Goal: Task Accomplishment & Management: Complete application form

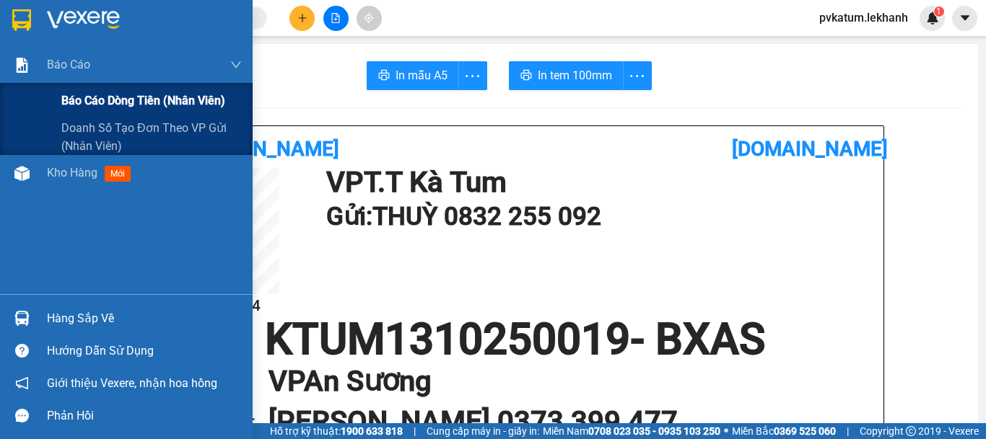
click at [105, 95] on span "Báo cáo dòng tiền (nhân viên)" at bounding box center [143, 101] width 164 height 18
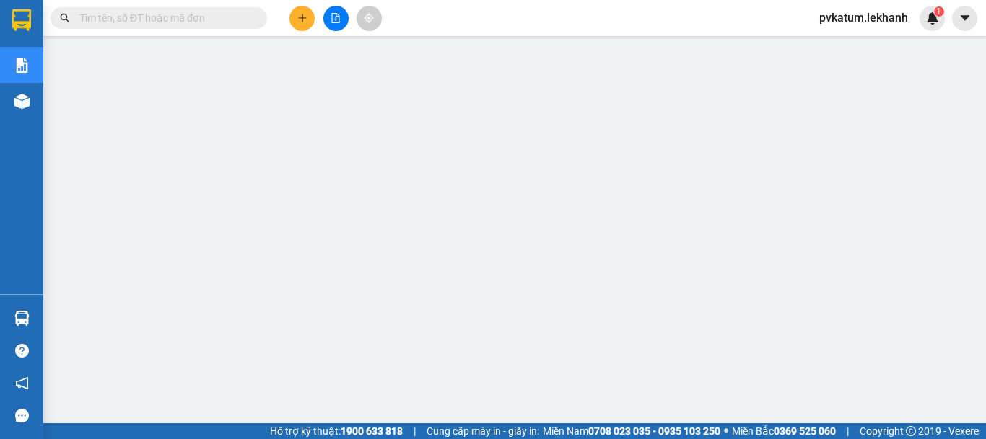
click at [299, 23] on button at bounding box center [301, 18] width 25 height 25
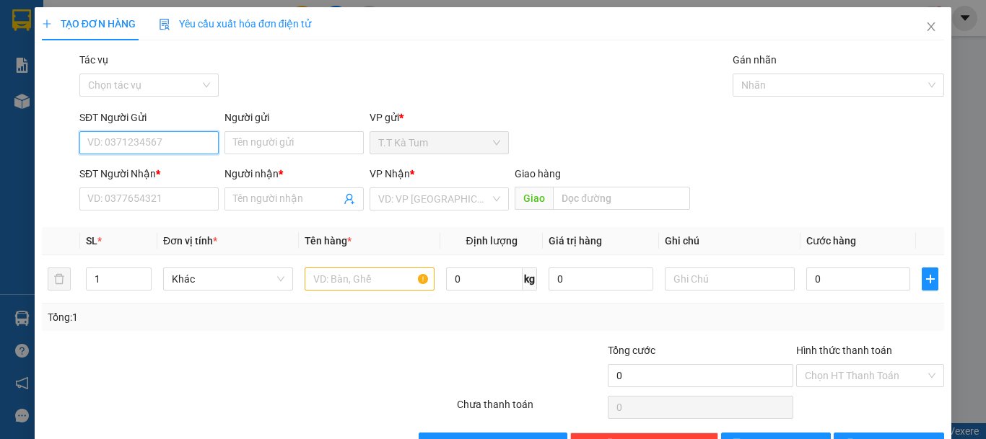
click at [187, 149] on input "SĐT Người Gửi" at bounding box center [148, 142] width 139 height 23
type input "0939135879"
click at [176, 171] on div "0939135879 - 4 NÙ" at bounding box center [147, 172] width 120 height 16
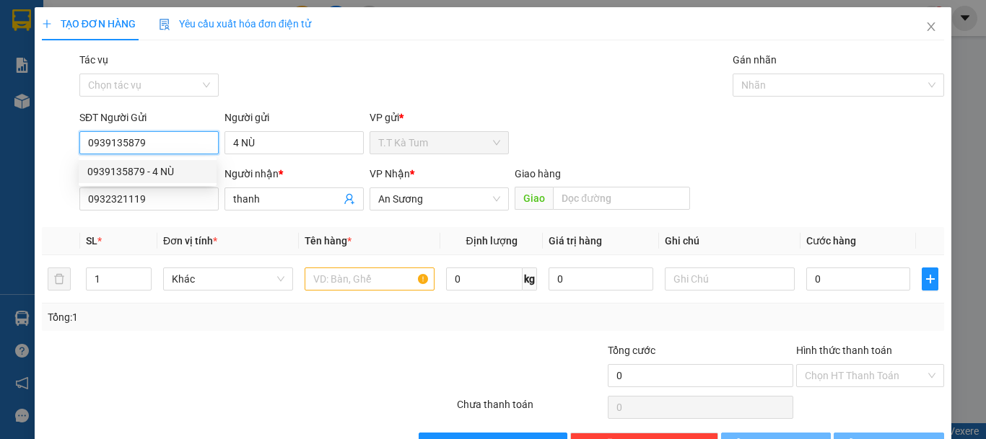
type input "4 NÙ"
type input "0932321119"
type input "thanh"
type input "40.000"
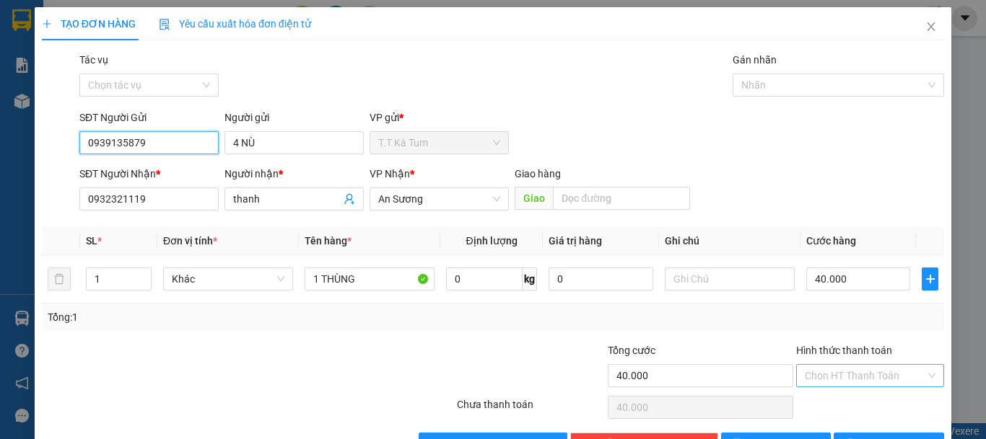
scroll to position [45, 0]
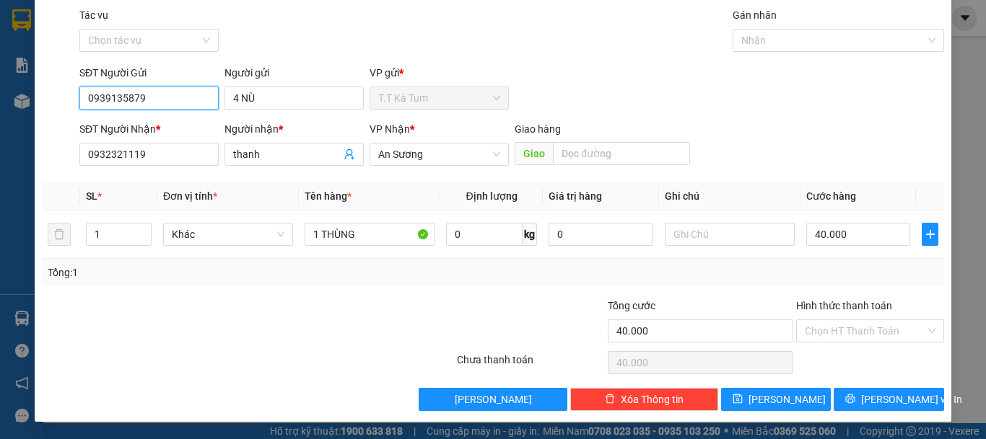
type input "0939135879"
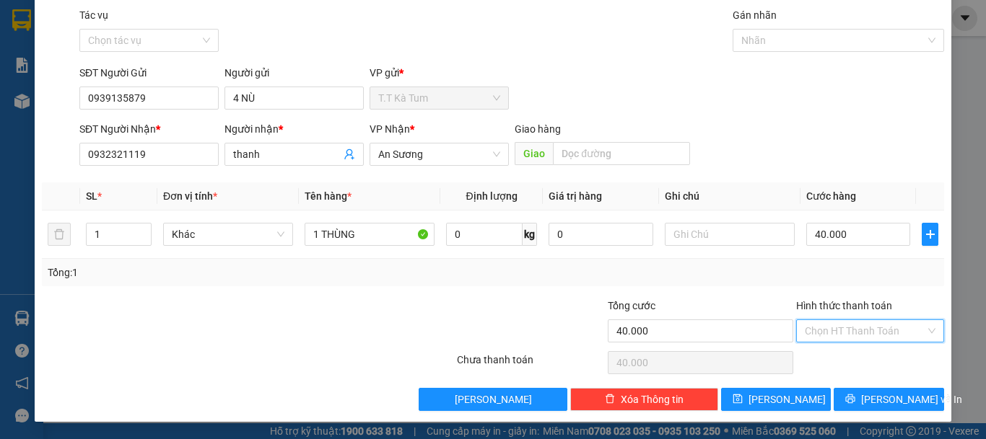
click at [841, 330] on input "Hình thức thanh toán" at bounding box center [865, 331] width 120 height 22
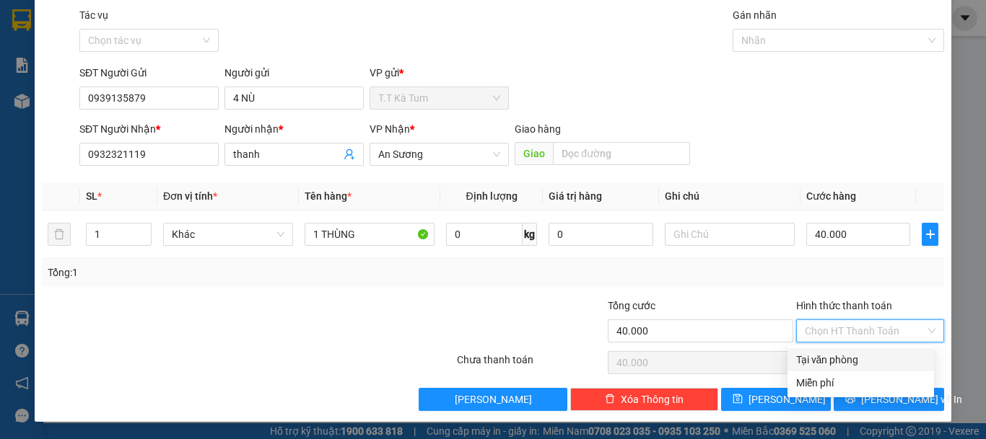
drag, startPoint x: 834, startPoint y: 360, endPoint x: 822, endPoint y: 377, distance: 21.2
click at [829, 375] on div "Tại văn phòng Miễn phí" at bounding box center [860, 371] width 146 height 46
click at [838, 360] on div "Tại văn phòng" at bounding box center [860, 360] width 129 height 16
type input "0"
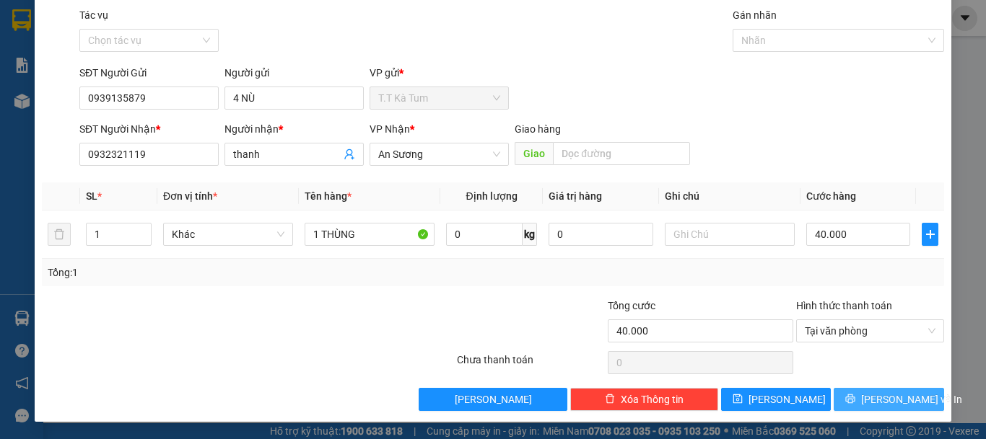
click at [887, 408] on button "[PERSON_NAME] và In" at bounding box center [888, 399] width 110 height 23
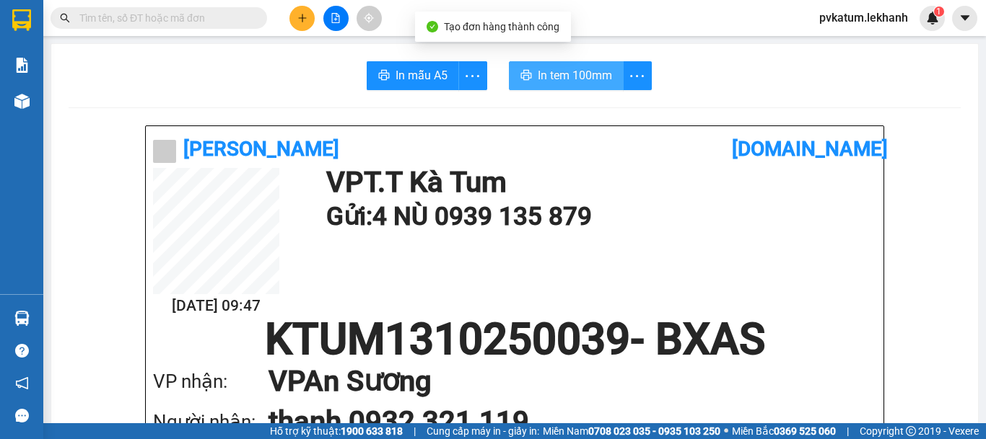
drag, startPoint x: 563, startPoint y: 79, endPoint x: 571, endPoint y: 99, distance: 21.3
click at [564, 77] on span "In tem 100mm" at bounding box center [575, 75] width 74 height 18
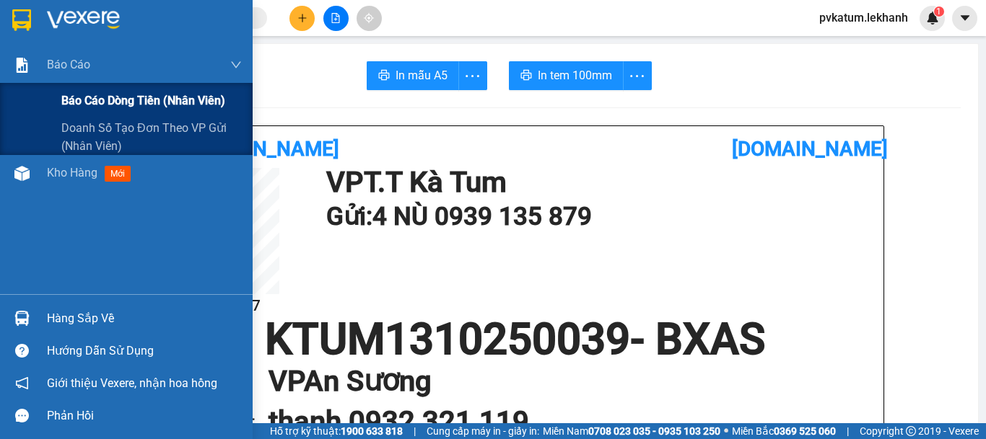
click at [114, 86] on div "Báo cáo dòng tiền (nhân viên)" at bounding box center [151, 101] width 180 height 36
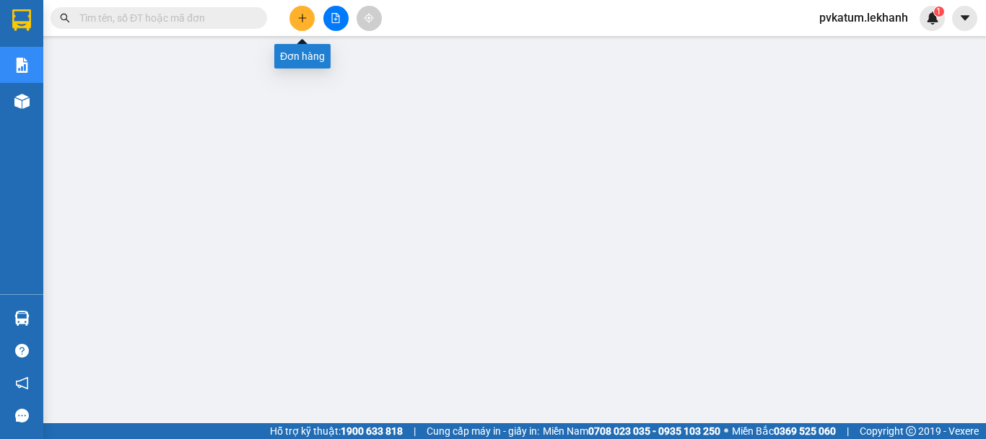
click at [298, 10] on button at bounding box center [301, 18] width 25 height 25
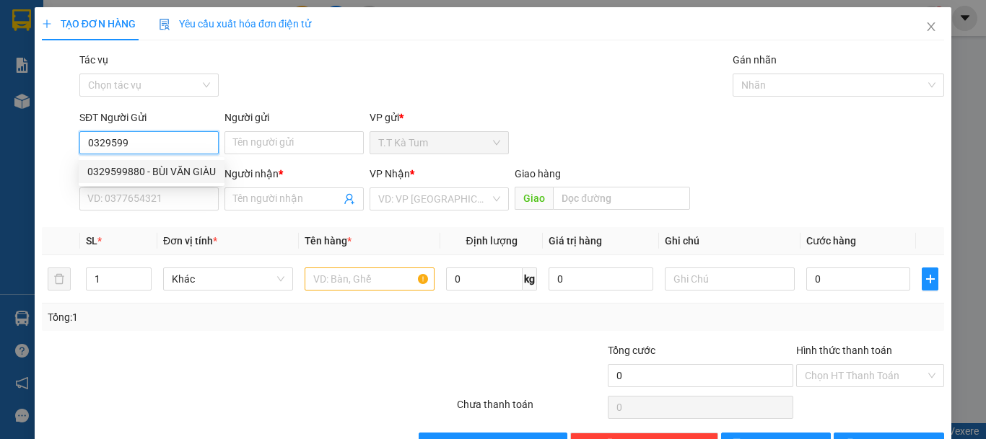
click at [167, 172] on div "0329599880 - BÙI VĂN GIÀU" at bounding box center [151, 172] width 128 height 16
type input "0329599880"
type input "[PERSON_NAME]"
type input "0349582711"
type input "ÁNH"
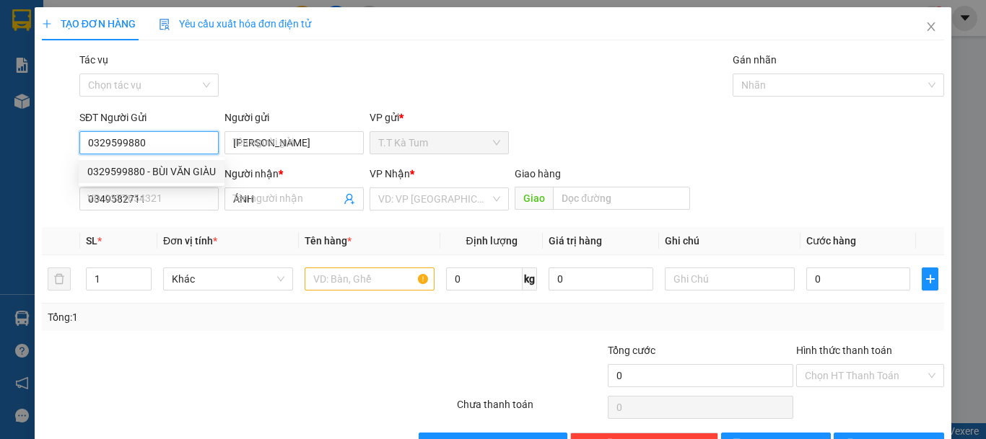
type input "30.000"
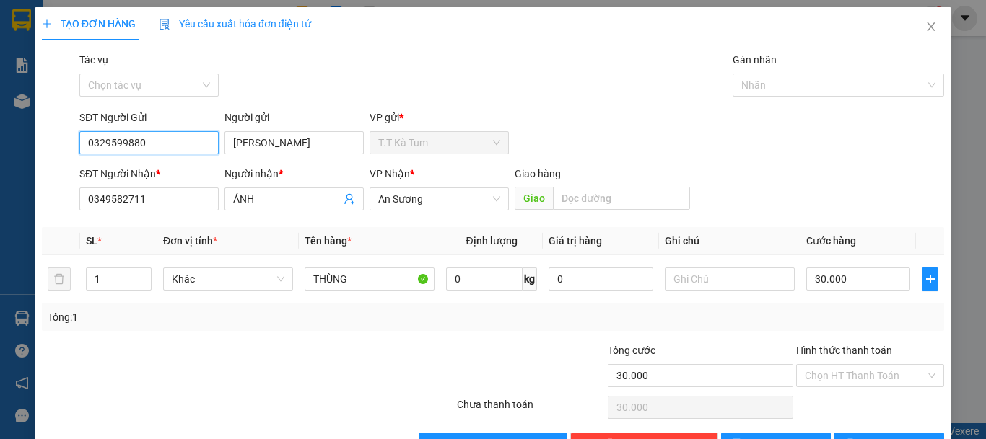
type input "0329599880"
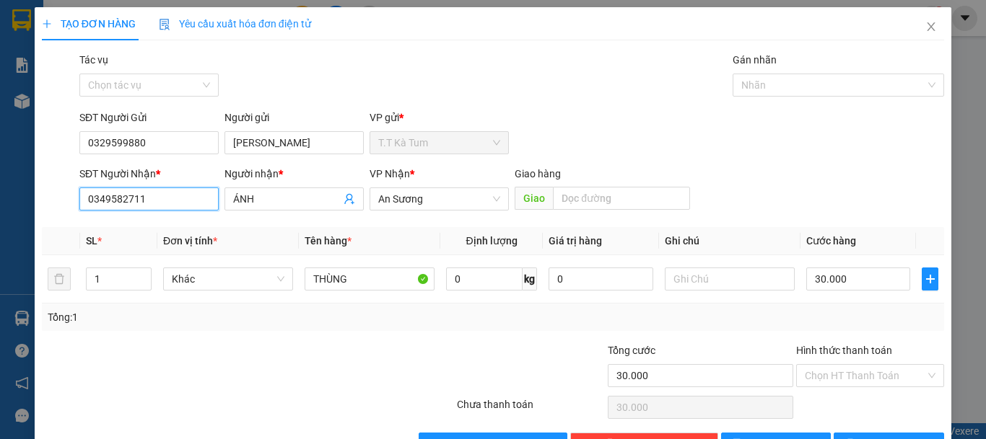
drag, startPoint x: 117, startPoint y: 186, endPoint x: 24, endPoint y: 174, distance: 93.9
click at [26, 173] on div "TẠO ĐƠN HÀNG Yêu cầu xuất hóa đơn điện tử Transit Pickup Surcharge Ids Transit …" at bounding box center [493, 219] width 986 height 439
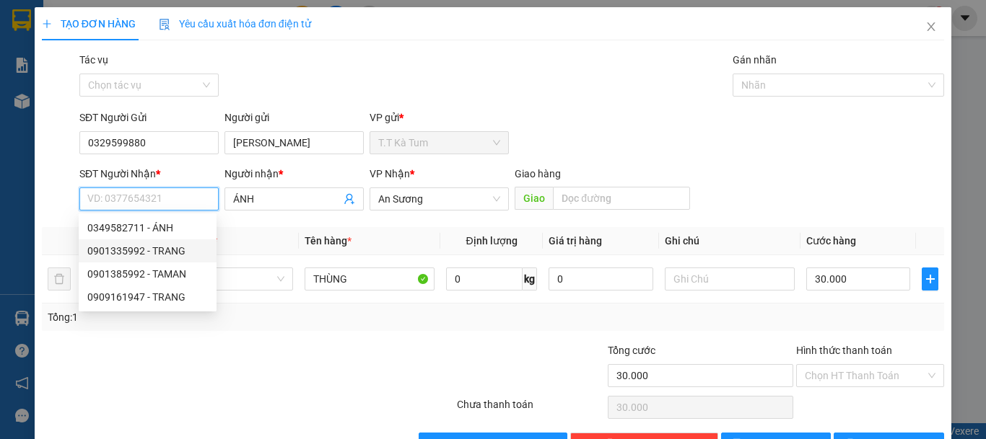
click at [122, 247] on div "0901335992 - TRANG" at bounding box center [147, 251] width 120 height 16
type input "0901335992"
type input "TRANG"
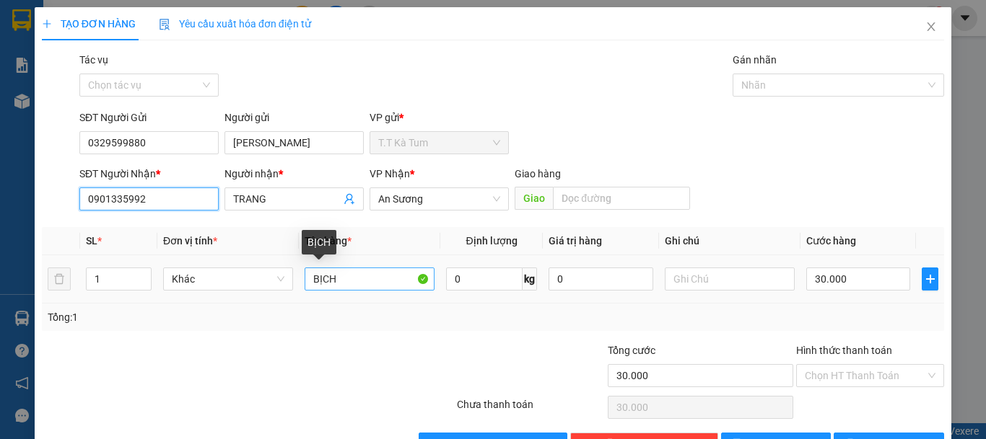
type input "0901335992"
drag, startPoint x: 323, startPoint y: 268, endPoint x: 283, endPoint y: 258, distance: 41.8
click at [286, 258] on tr "1 Khác BỊCH 0 kg 0 30.000" at bounding box center [493, 279] width 902 height 48
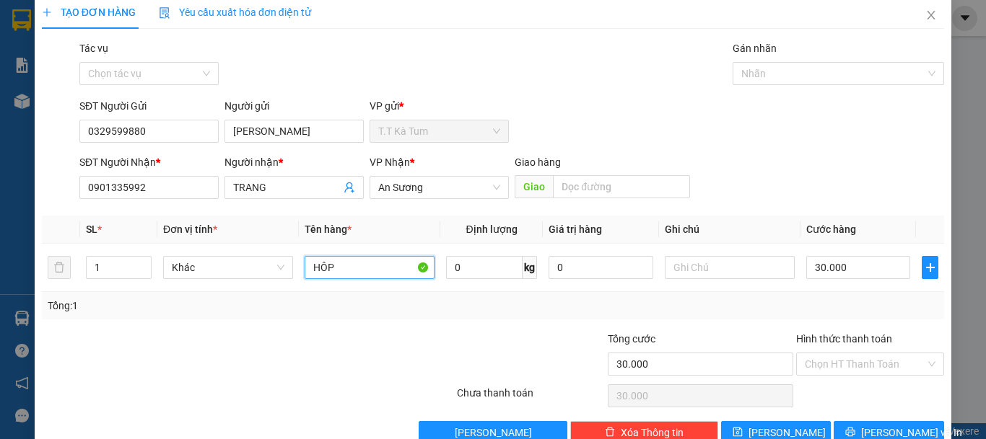
scroll to position [45, 0]
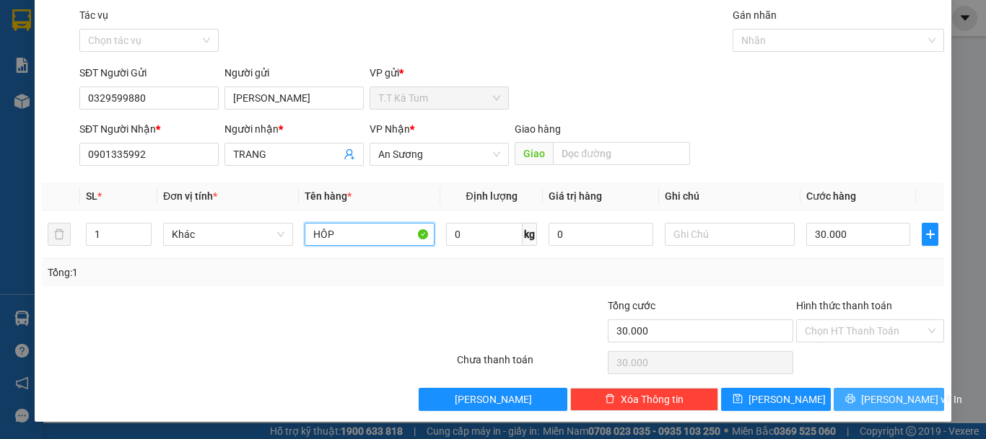
type input "HÔP"
click at [870, 395] on span "[PERSON_NAME] và In" at bounding box center [911, 400] width 101 height 16
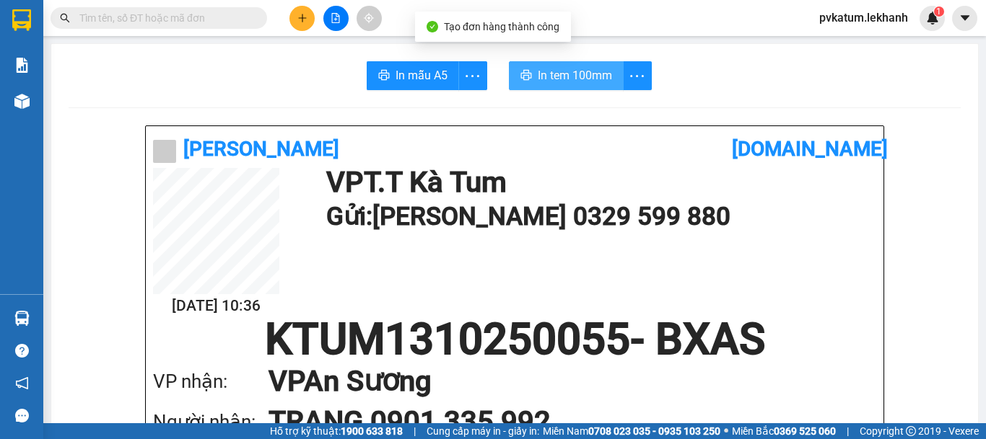
click at [574, 76] on span "In tem 100mm" at bounding box center [575, 75] width 74 height 18
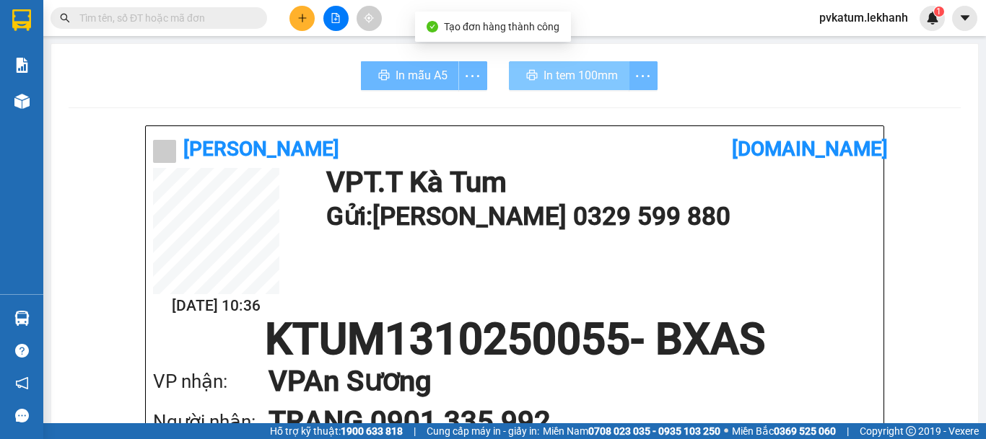
scroll to position [169, 0]
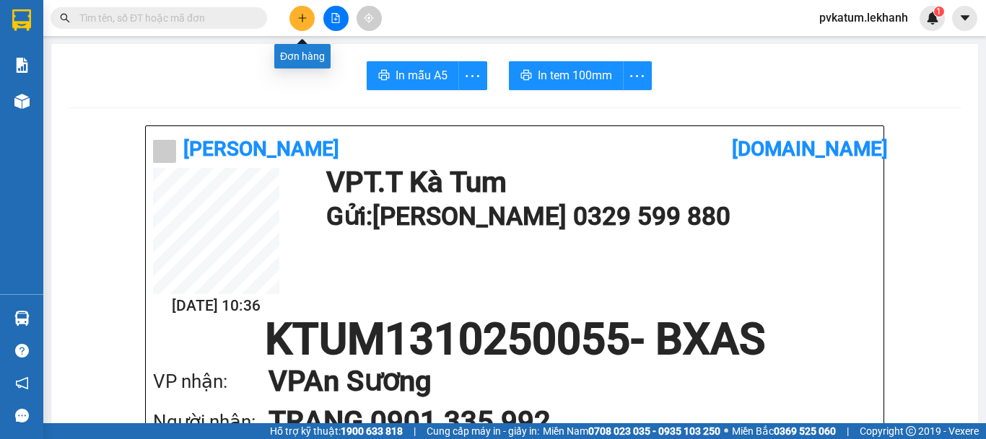
click at [304, 19] on icon "plus" at bounding box center [302, 18] width 10 height 10
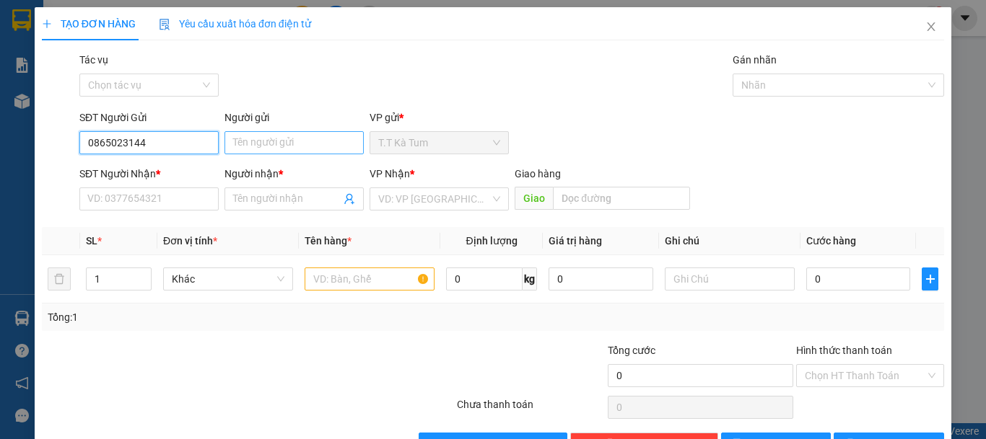
type input "0865023144"
click at [289, 139] on input "Người gửi" at bounding box center [293, 142] width 139 height 23
type input "D"
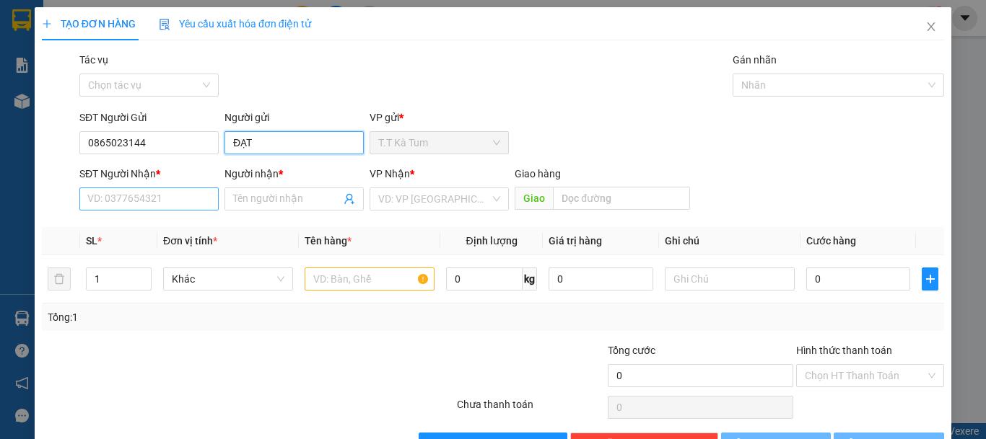
type input "ĐẠT"
click at [128, 196] on input "SĐT Người Nhận *" at bounding box center [148, 199] width 139 height 23
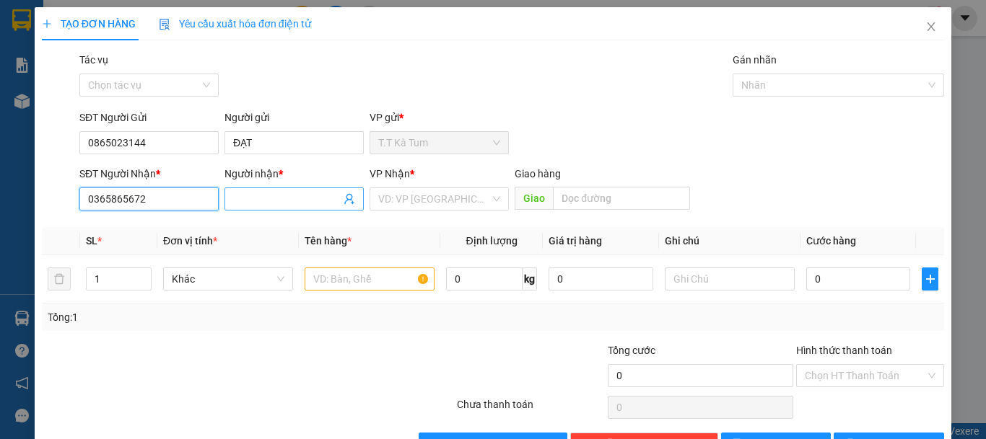
type input "0365865672"
click at [290, 201] on input "Người nhận *" at bounding box center [287, 199] width 108 height 16
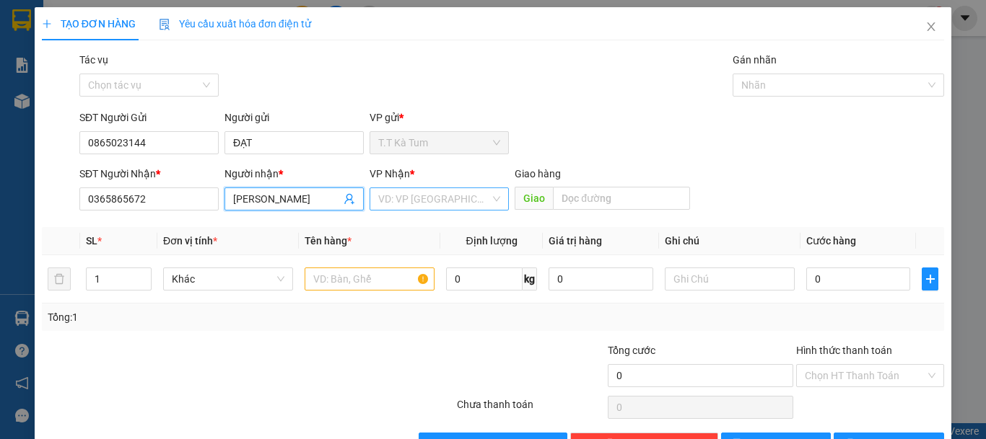
type input "[PERSON_NAME]"
click at [419, 190] on input "search" at bounding box center [434, 199] width 112 height 22
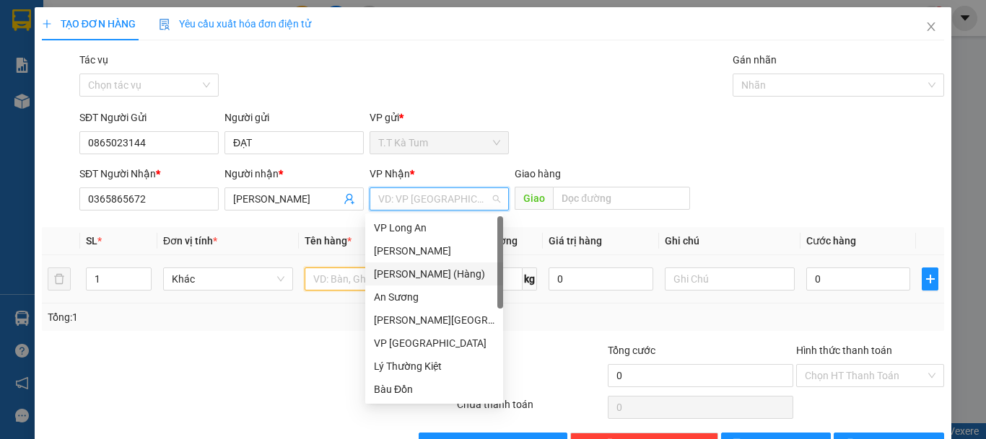
click at [324, 273] on input "text" at bounding box center [369, 279] width 130 height 23
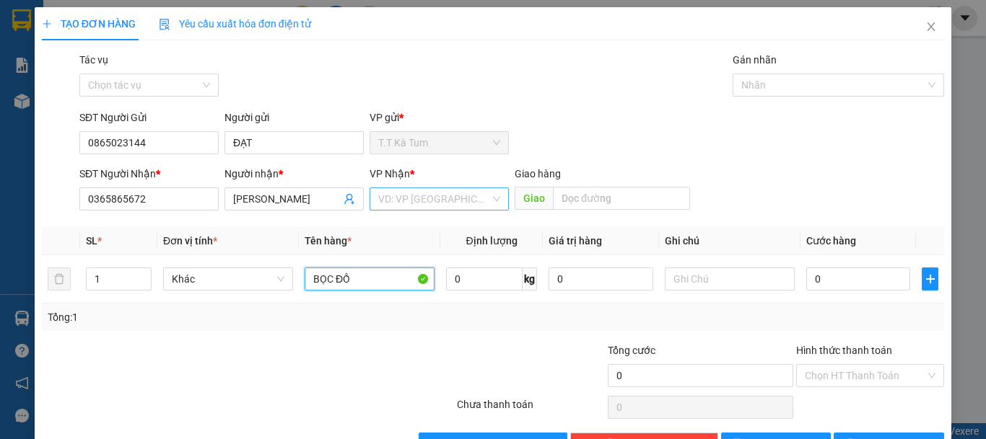
type input "BỌC ĐỒ"
click at [418, 200] on input "search" at bounding box center [434, 199] width 112 height 22
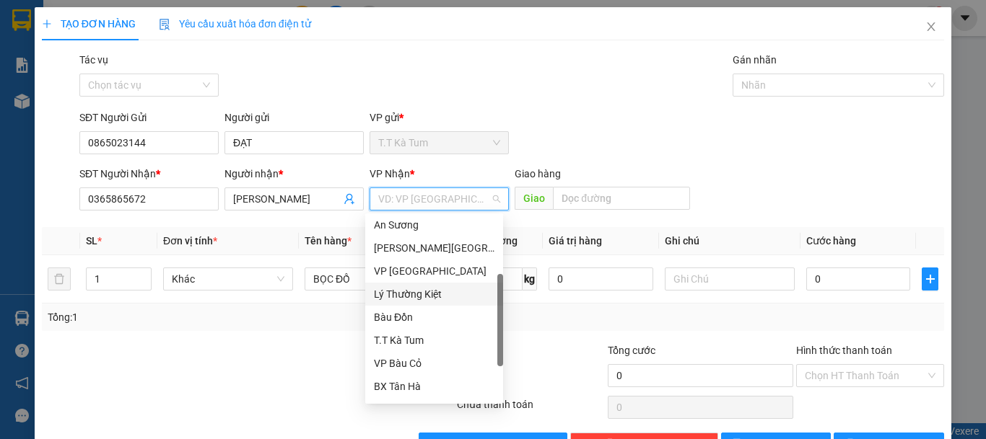
scroll to position [115, 0]
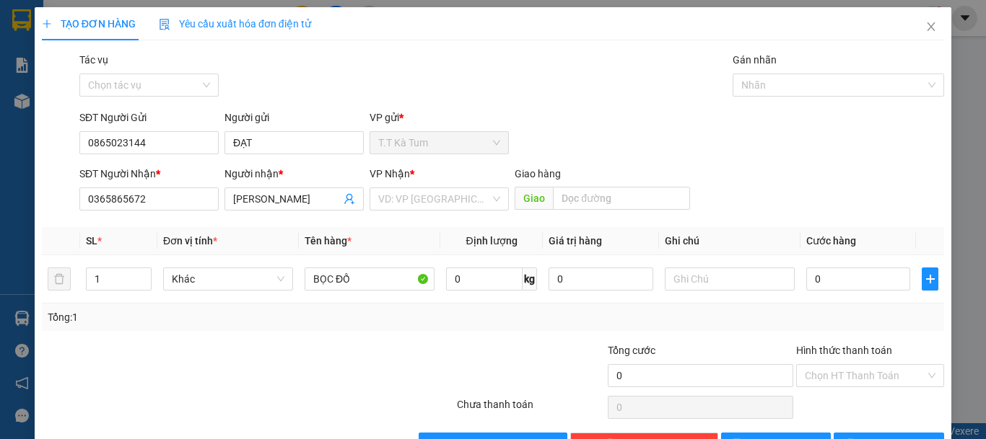
click at [227, 338] on div "Transit Pickup Surcharge Ids Transit Deliver Surcharge Ids Transit Deliver Surc…" at bounding box center [493, 254] width 902 height 404
click at [615, 203] on input "text" at bounding box center [621, 198] width 137 height 23
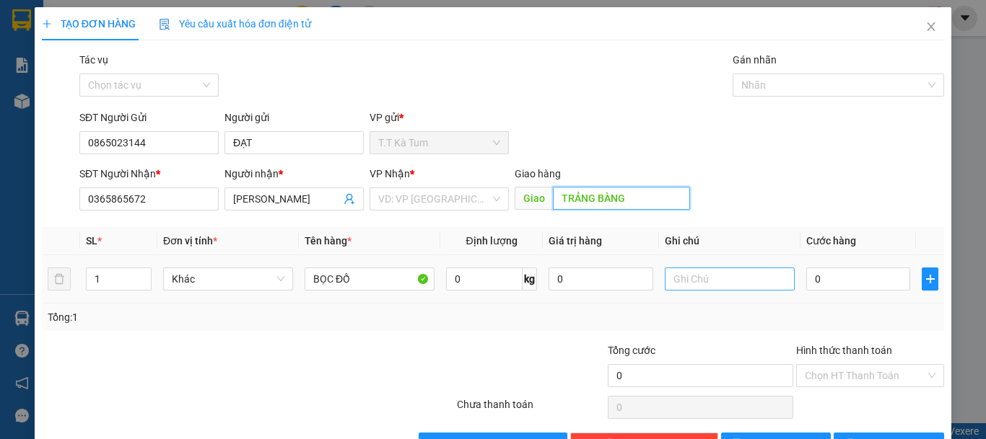
type input "TRẢNG BÀNG"
click at [701, 277] on input "text" at bounding box center [730, 279] width 130 height 23
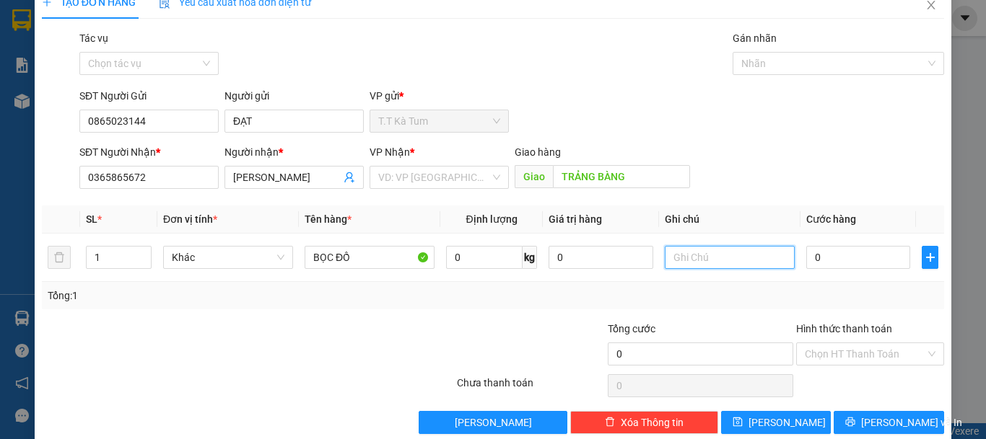
scroll to position [0, 0]
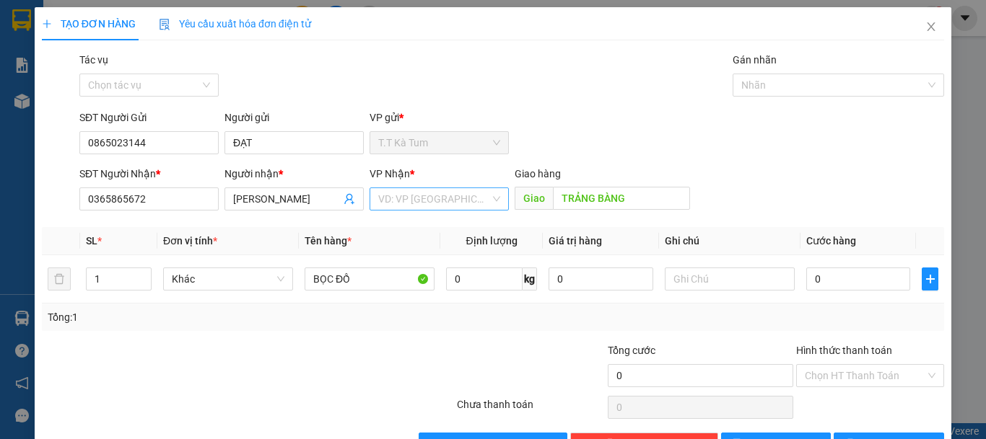
click at [431, 191] on input "search" at bounding box center [434, 199] width 112 height 22
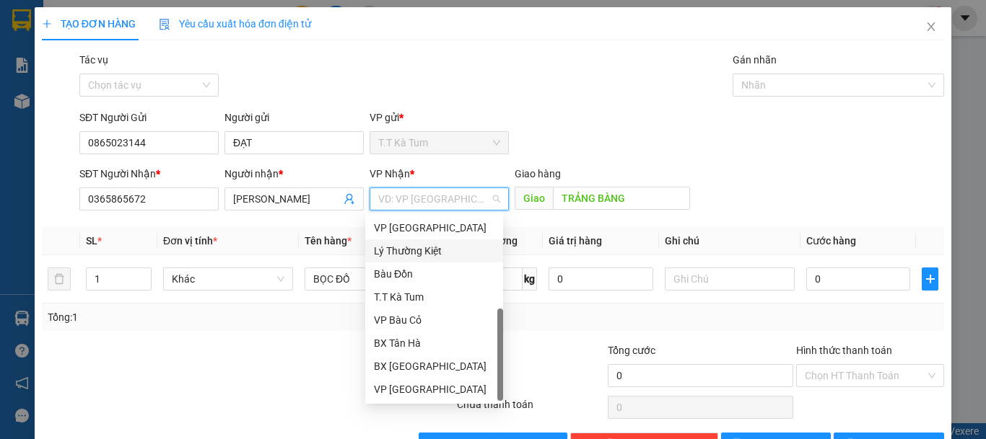
click at [535, 110] on div "SĐT Người Gửi 0865023144 Người gửi ĐẠT VP gửi * [PERSON_NAME]" at bounding box center [511, 135] width 870 height 51
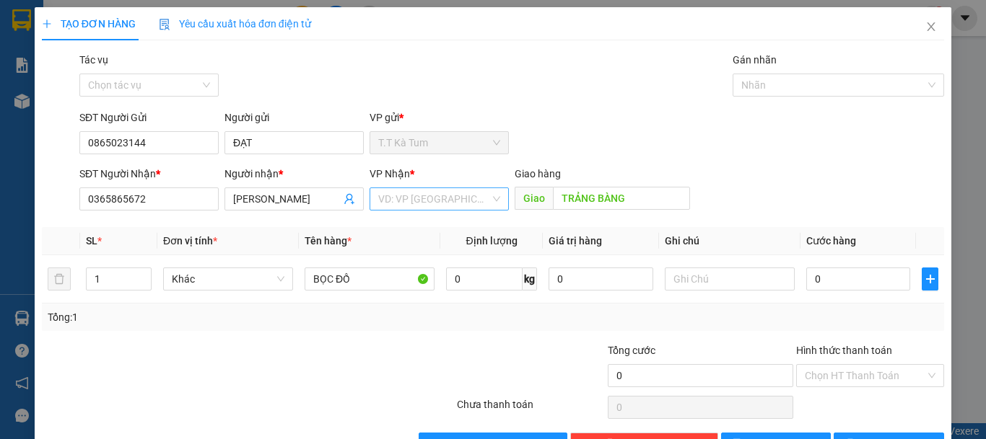
click at [460, 210] on div "VD: VP [GEOGRAPHIC_DATA]" at bounding box center [438, 199] width 139 height 23
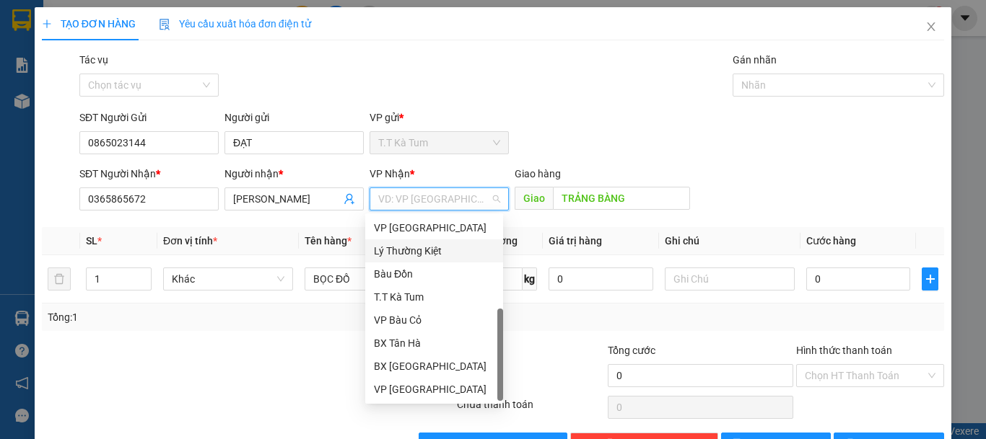
click at [591, 134] on div "SĐT Người Gửi 0865023144 Người gửi ĐẠT VP gửi * [PERSON_NAME]" at bounding box center [511, 135] width 870 height 51
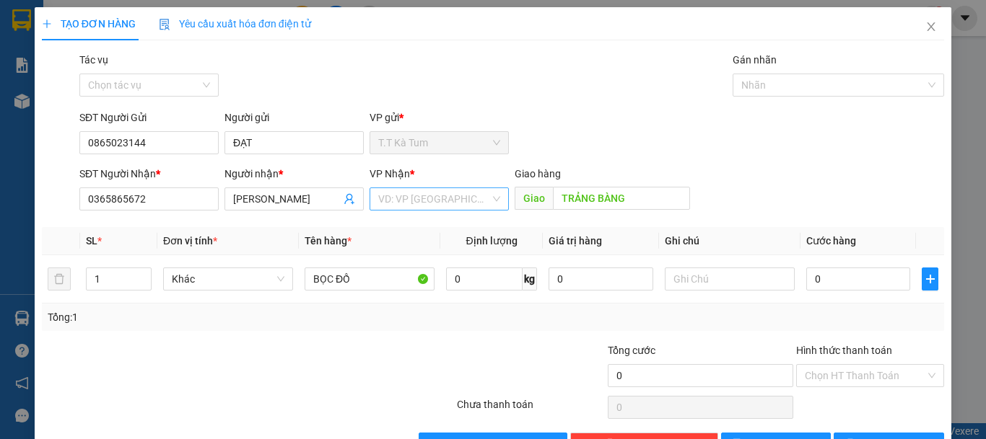
click at [411, 208] on input "search" at bounding box center [434, 199] width 112 height 22
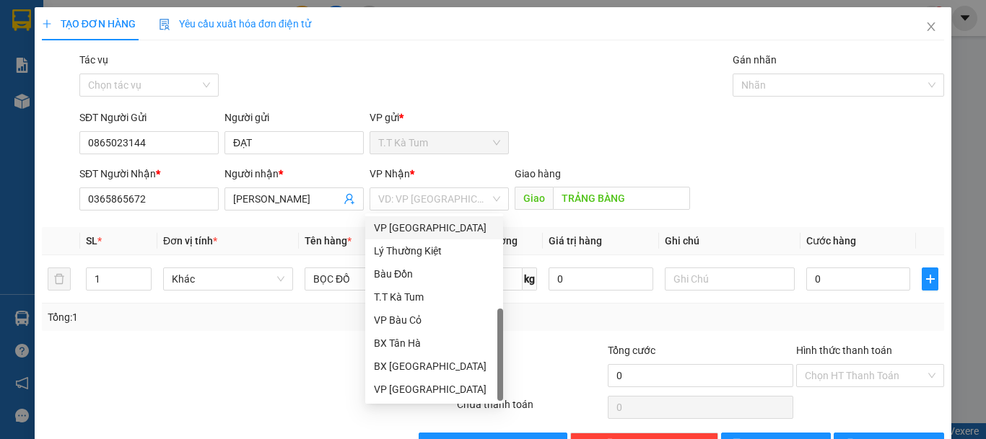
click at [586, 141] on div "SĐT Người Gửi 0865023144 Người gửi ĐẠT VP gửi * [PERSON_NAME]" at bounding box center [511, 135] width 870 height 51
click at [455, 193] on input "search" at bounding box center [434, 199] width 112 height 22
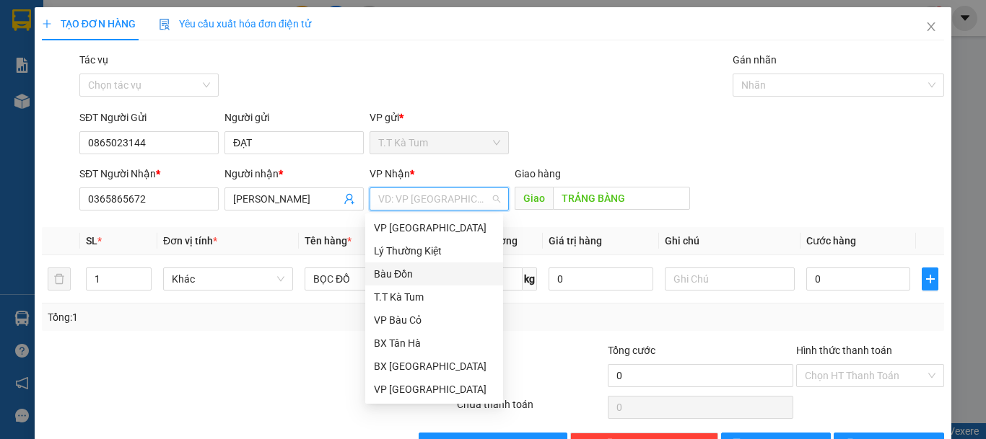
type input "a"
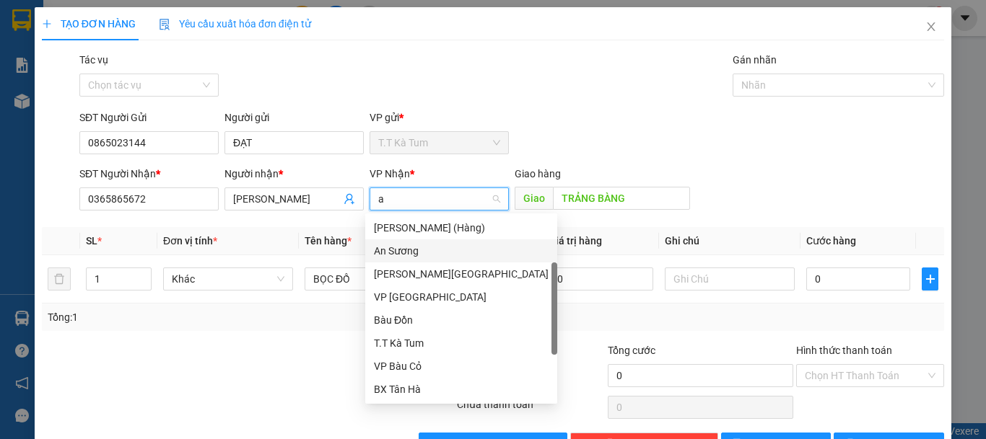
click at [417, 247] on div "An Sương" at bounding box center [461, 251] width 175 height 16
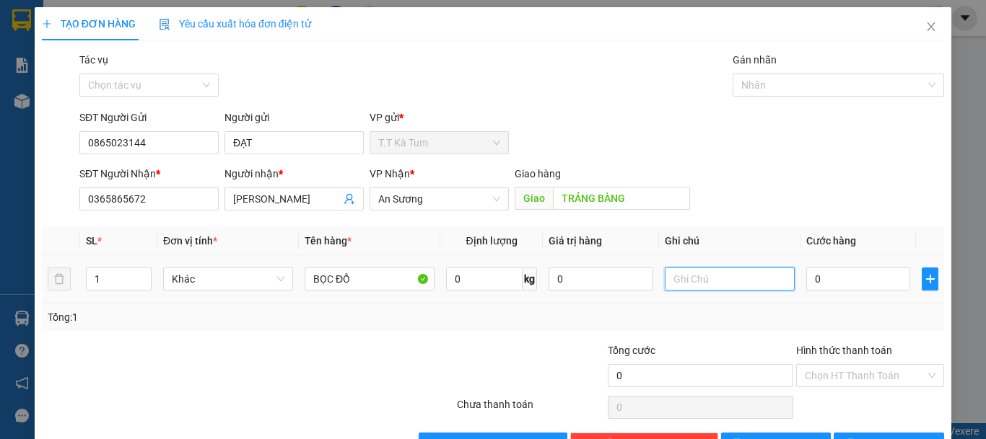
click at [686, 269] on input "text" at bounding box center [730, 279] width 130 height 23
click at [642, 185] on div "Giao hàng" at bounding box center [601, 177] width 175 height 22
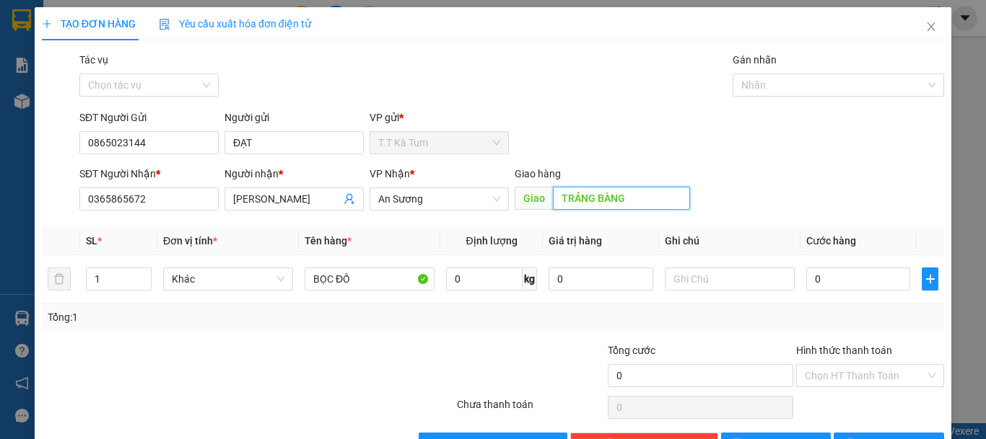
click at [638, 200] on input "TRẢNG BÀNG" at bounding box center [621, 198] width 137 height 23
type input "trảng bàng"
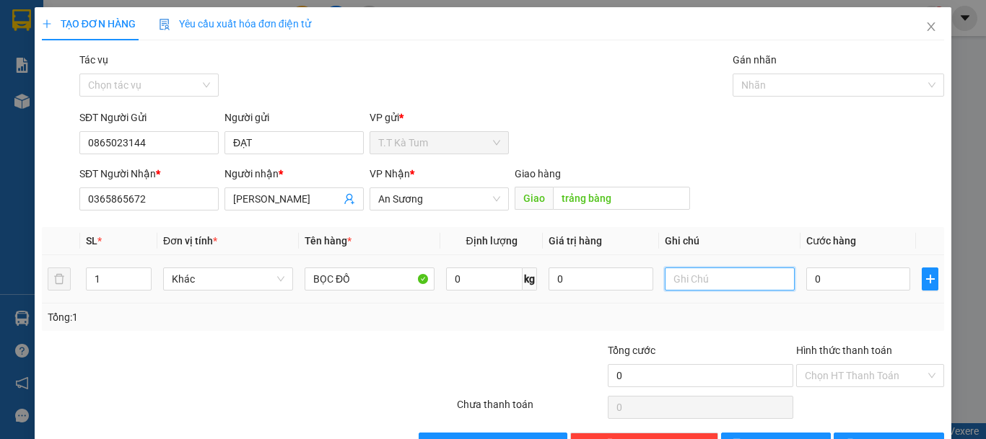
click at [735, 284] on input "text" at bounding box center [730, 279] width 130 height 23
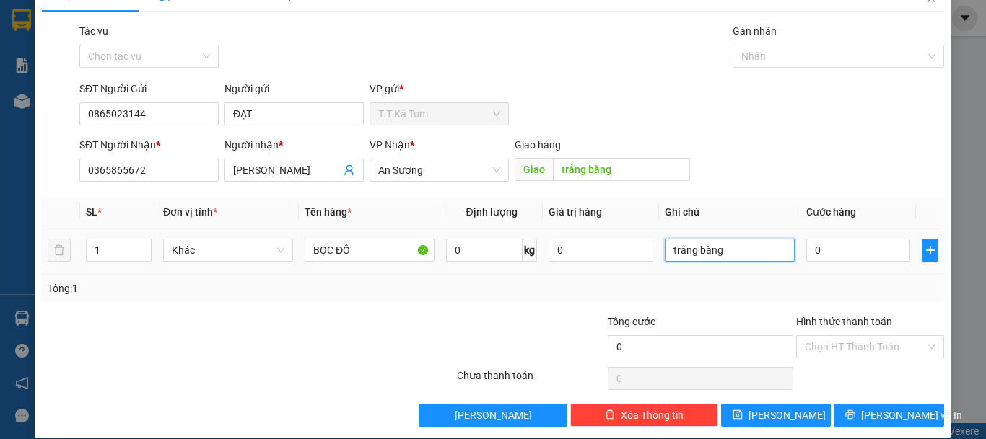
scroll to position [45, 0]
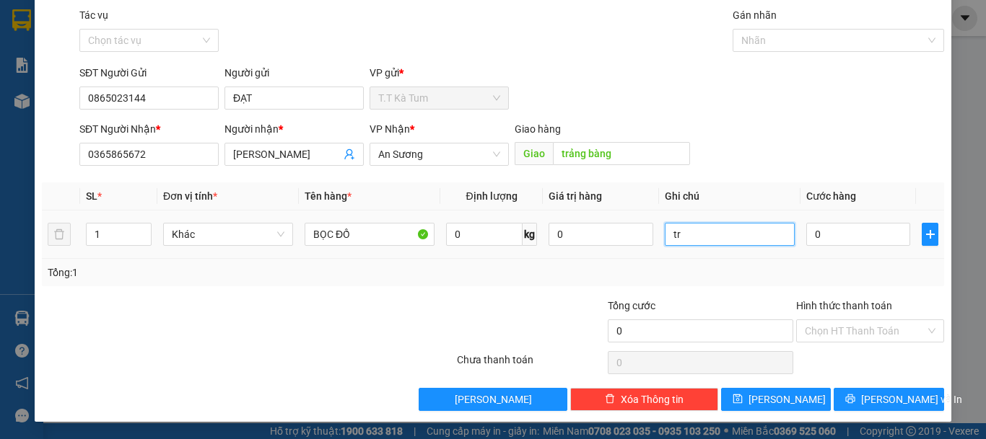
type input "t"
type input "phước đông"
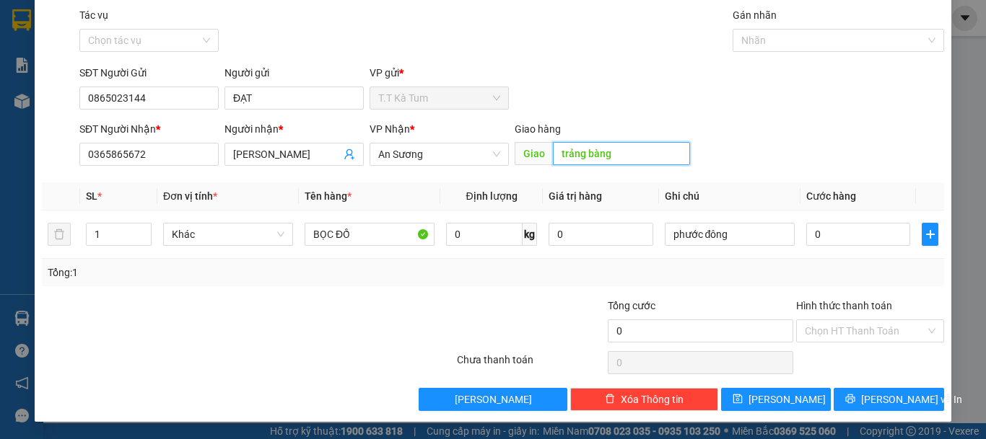
click at [625, 152] on input "trảng bàng" at bounding box center [621, 153] width 137 height 23
type input "phước đông"
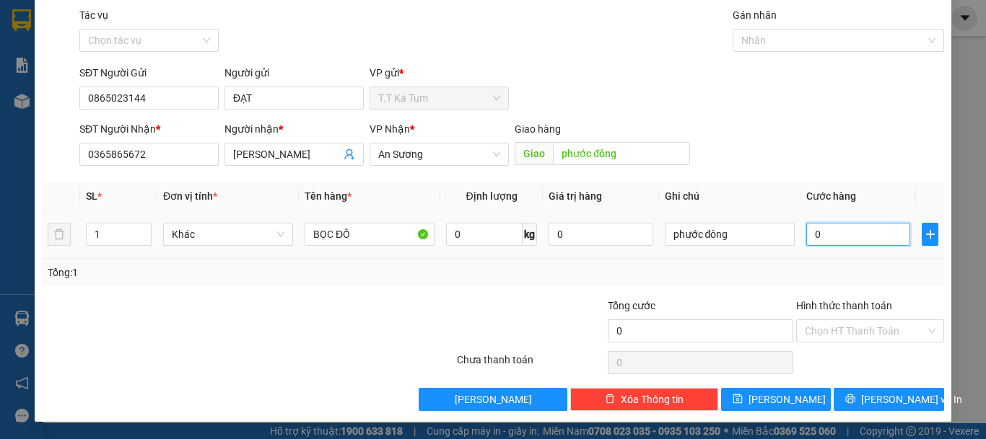
click at [846, 240] on input "0" at bounding box center [858, 234] width 104 height 23
type input "3"
type input "30"
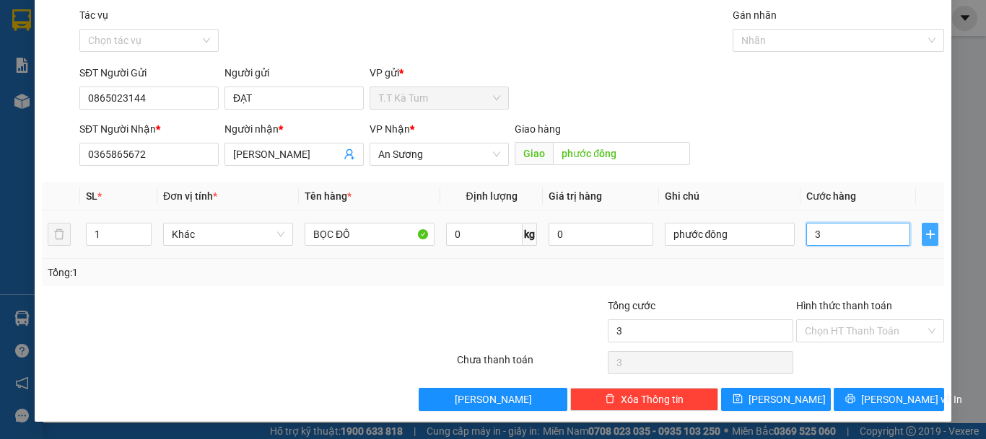
type input "30"
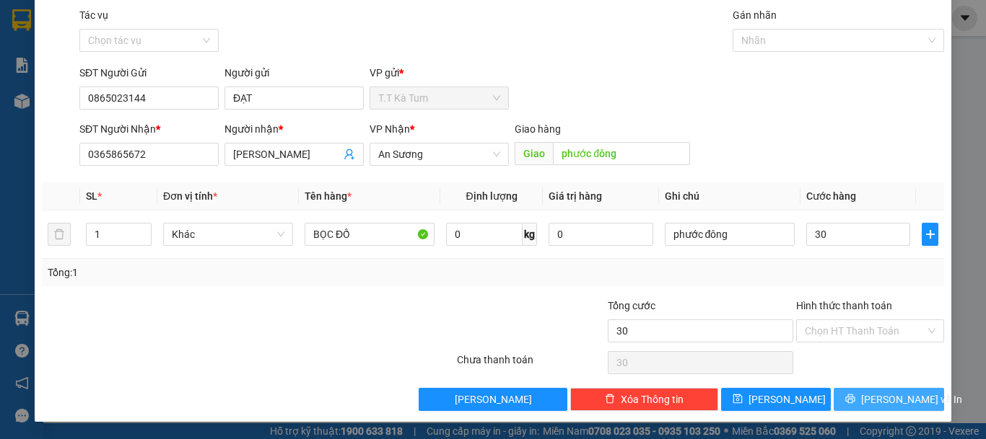
type input "30.000"
click at [871, 393] on span "[PERSON_NAME] và In" at bounding box center [911, 400] width 101 height 16
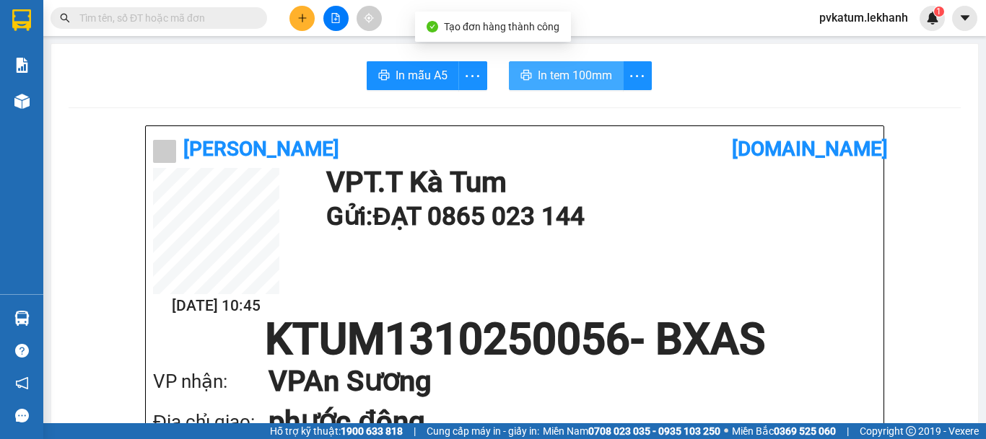
click at [563, 76] on span "In tem 100mm" at bounding box center [575, 75] width 74 height 18
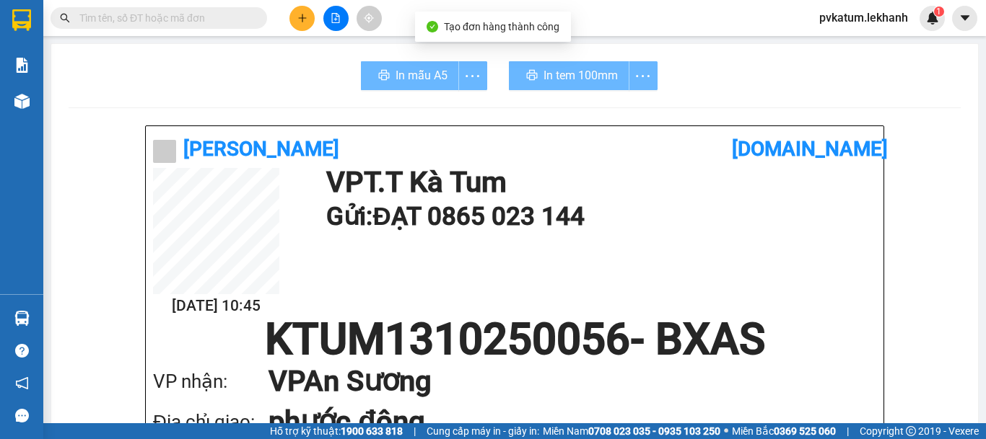
scroll to position [84, 0]
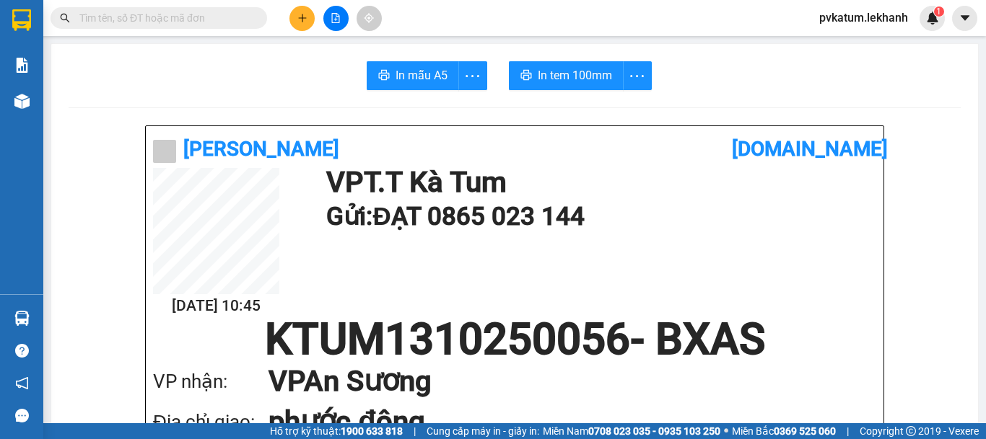
click at [295, 23] on button at bounding box center [301, 18] width 25 height 25
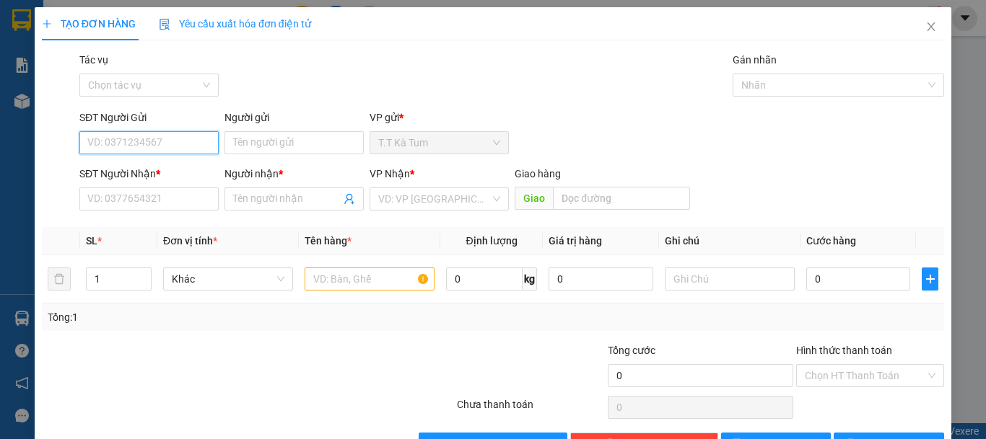
click at [177, 146] on input "SĐT Người Gửi" at bounding box center [148, 142] width 139 height 23
click at [165, 168] on div "0978484852 - nha khoa á âu" at bounding box center [151, 172] width 128 height 16
type input "0978484852"
type input "nha khoa á âu"
type input "0967276513"
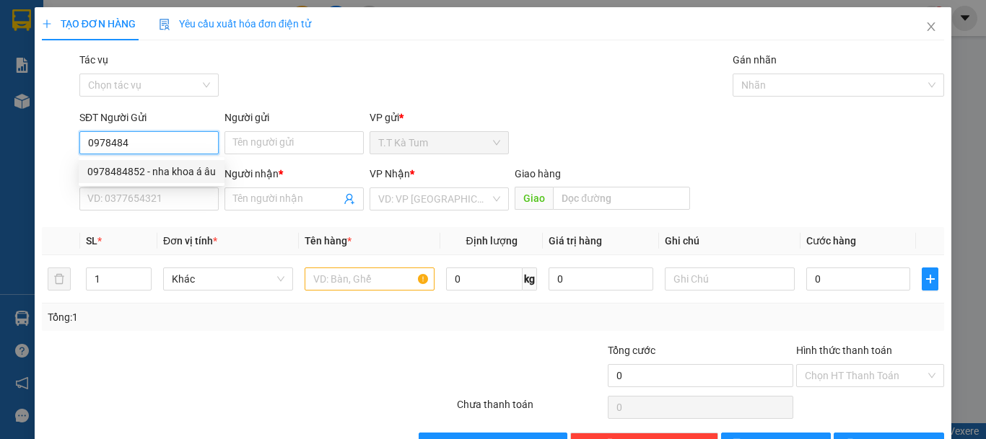
type input "[DEMOGRAPHIC_DATA][PERSON_NAME]"
type input "30.000"
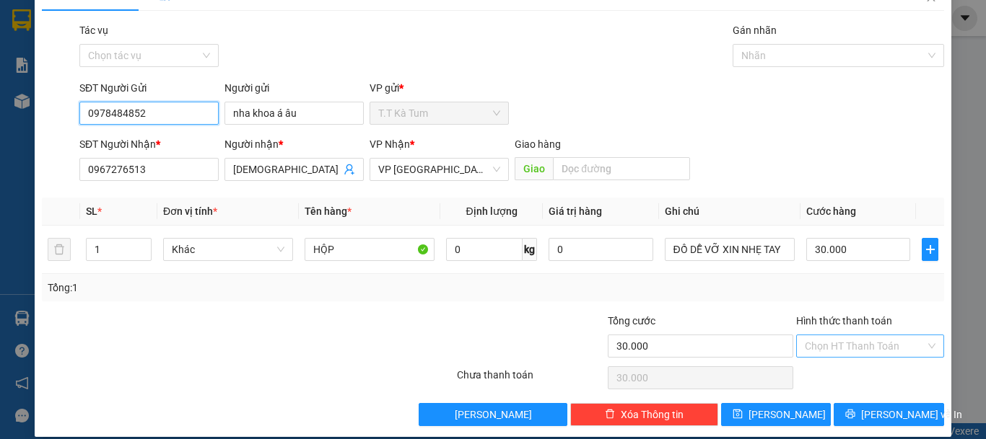
scroll to position [45, 0]
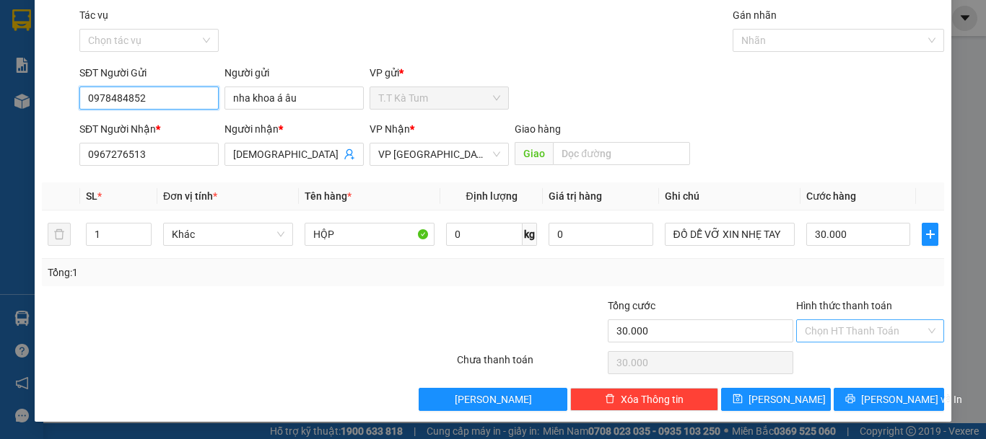
type input "0978484852"
click at [850, 326] on input "Hình thức thanh toán" at bounding box center [865, 331] width 120 height 22
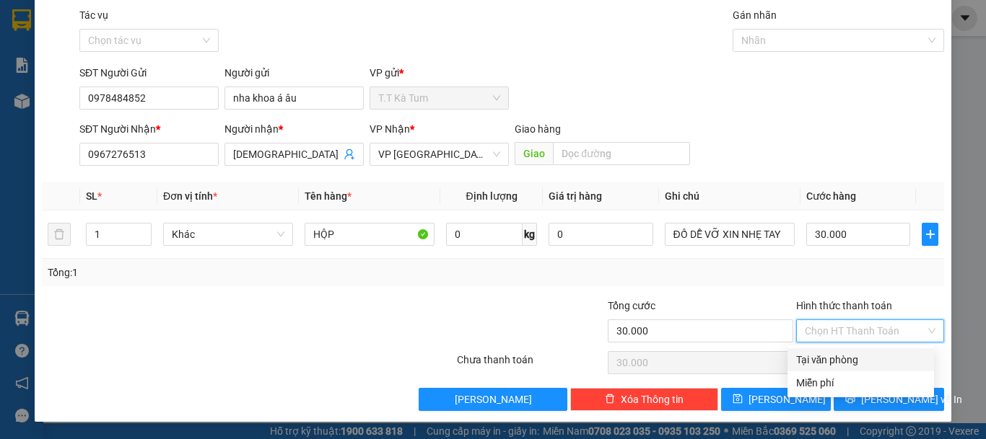
click at [851, 359] on div "Tại văn phòng" at bounding box center [860, 360] width 129 height 16
type input "0"
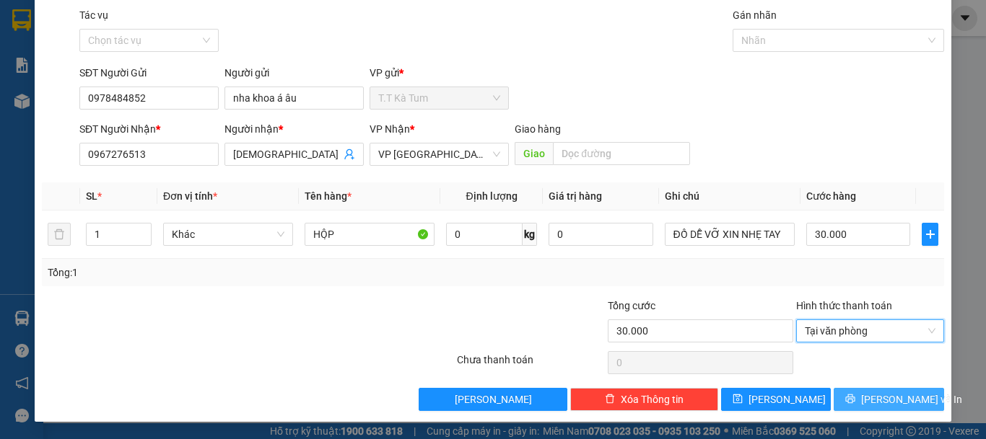
click at [873, 399] on span "[PERSON_NAME] và In" at bounding box center [911, 400] width 101 height 16
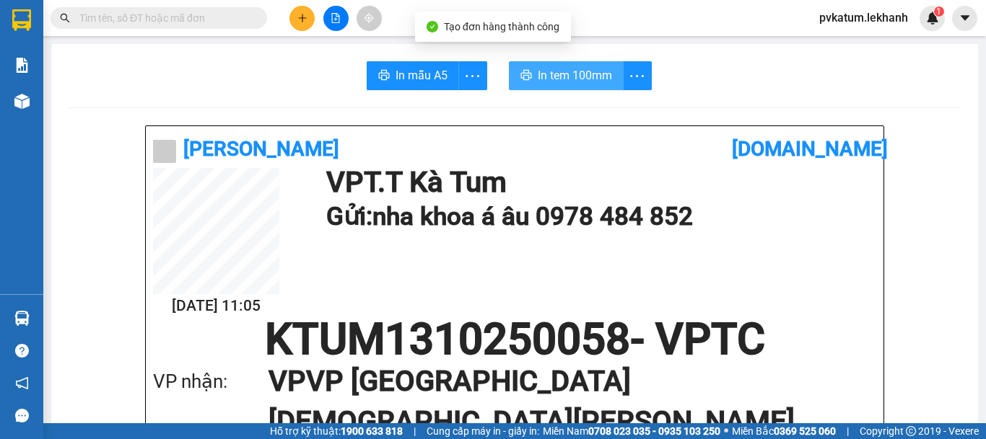
click at [525, 68] on button "In tem 100mm" at bounding box center [566, 75] width 115 height 29
click at [297, 10] on button at bounding box center [301, 18] width 25 height 25
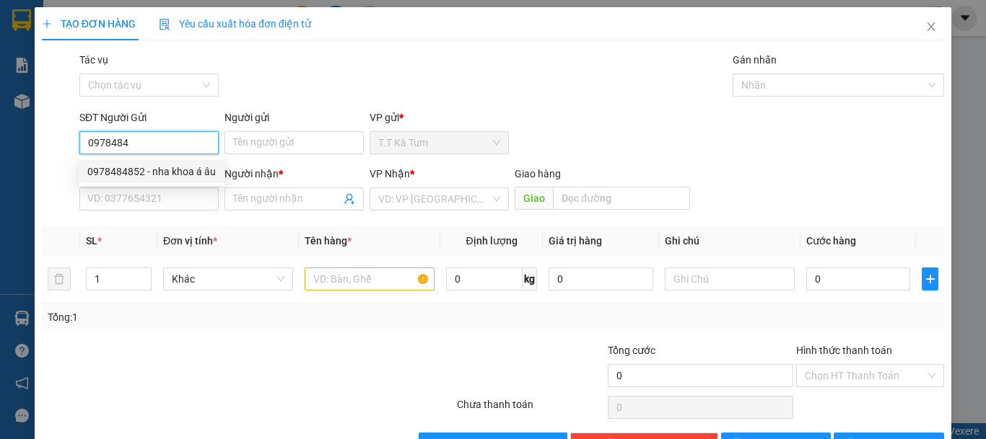
click at [186, 177] on div "0978484852 - nha khoa á âu" at bounding box center [152, 171] width 146 height 23
type input "0978484852"
type input "nha khoa á âu"
type input "0967276513"
type input "[DEMOGRAPHIC_DATA][PERSON_NAME]"
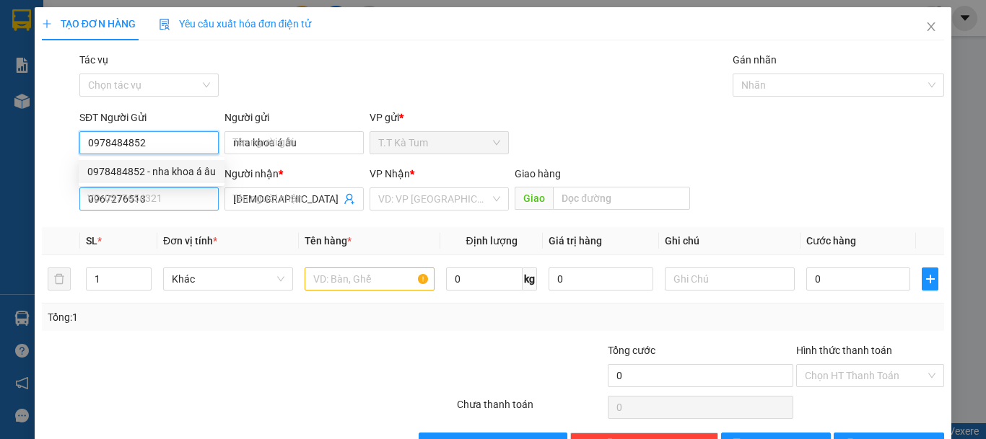
type input "30.000"
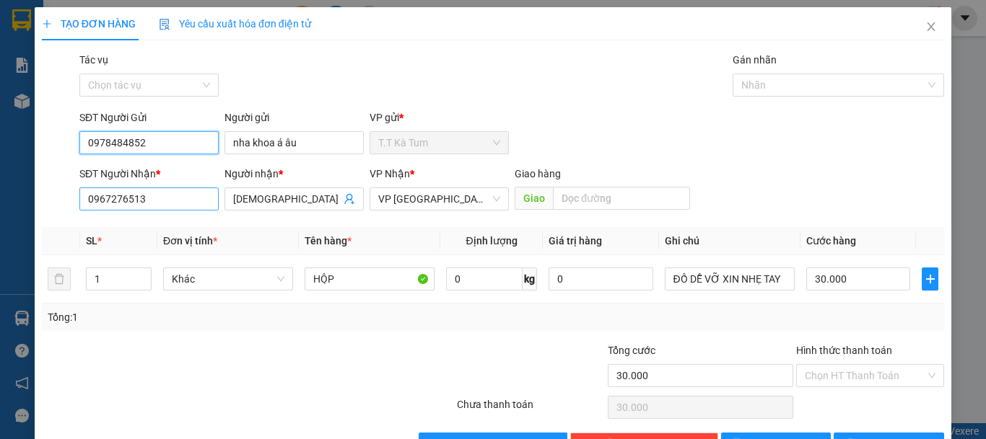
type input "0978484852"
drag, startPoint x: 171, startPoint y: 197, endPoint x: 1, endPoint y: 45, distance: 227.9
click at [0, 143] on div "TẠO ĐƠN HÀNG Yêu cầu xuất hóa đơn điện tử Transit Pickup Surcharge Ids Transit …" at bounding box center [493, 219] width 986 height 439
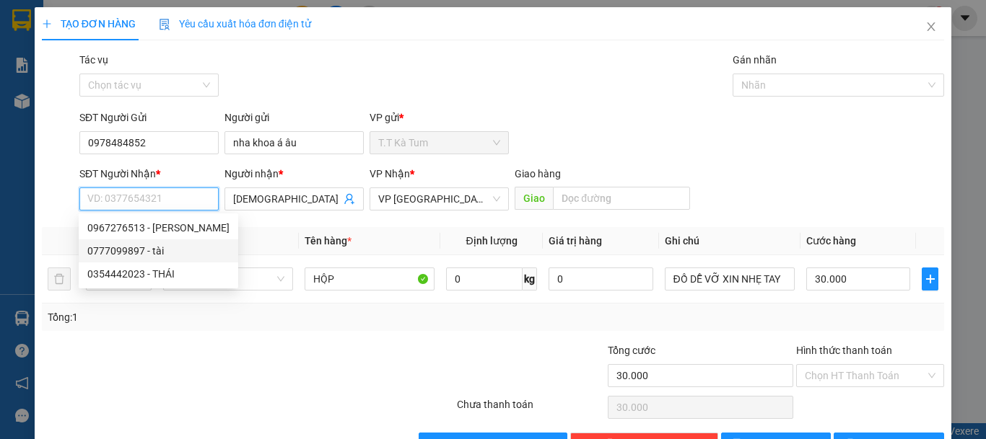
click at [113, 247] on div "0777099897 - tài" at bounding box center [158, 251] width 142 height 16
type input "0777099897"
type input "tài"
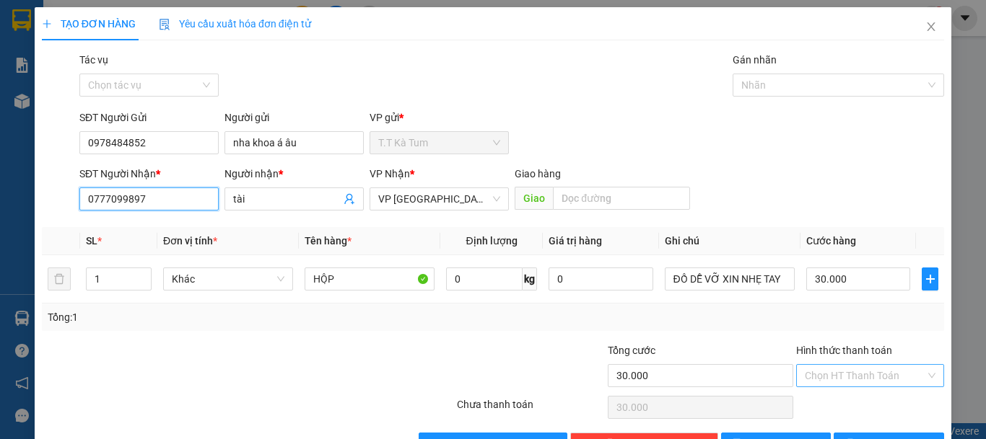
type input "0777099897"
click at [843, 369] on input "Hình thức thanh toán" at bounding box center [865, 376] width 120 height 22
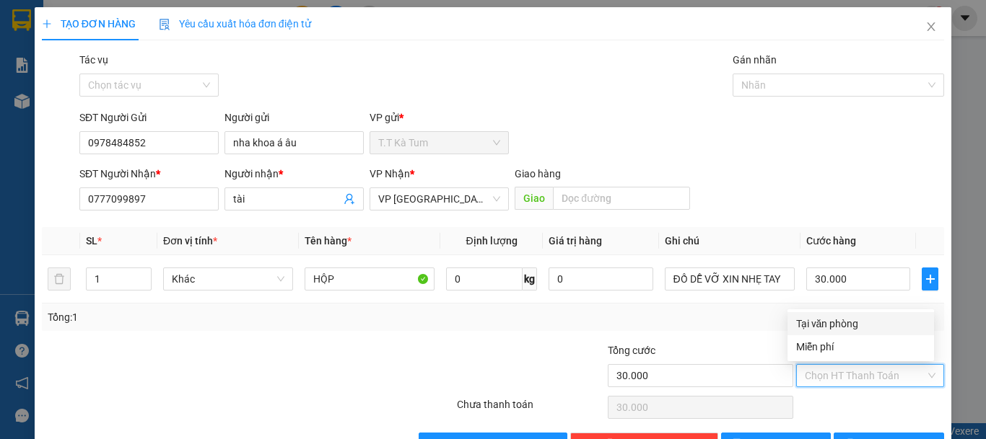
click at [853, 326] on div "Tại văn phòng" at bounding box center [860, 324] width 129 height 16
type input "0"
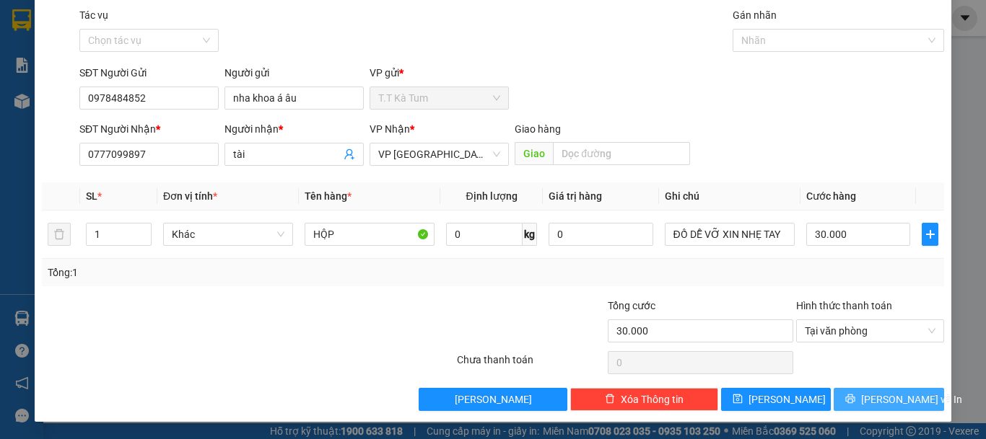
click at [865, 410] on button "[PERSON_NAME] và In" at bounding box center [888, 399] width 110 height 23
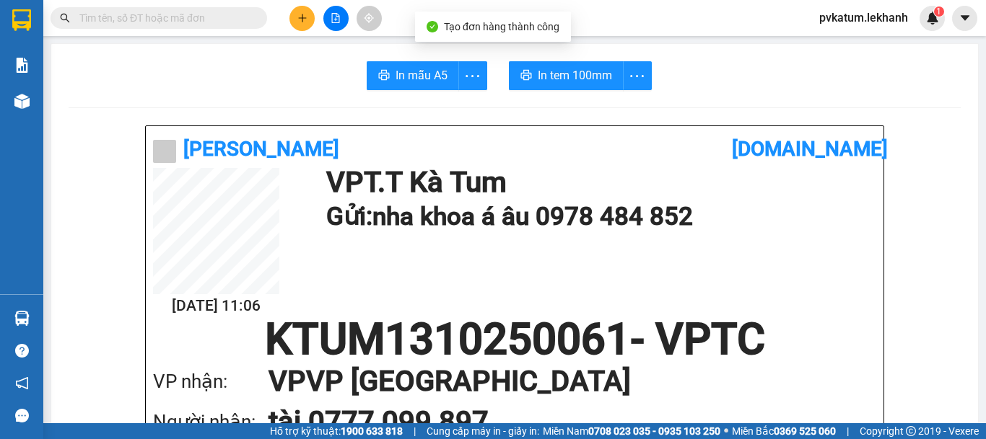
click at [574, 67] on span "In tem 100mm" at bounding box center [575, 75] width 74 height 18
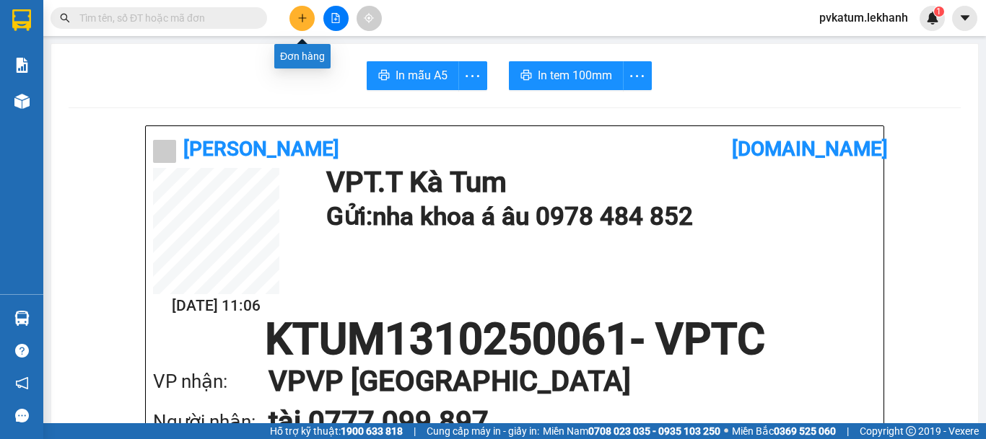
click at [294, 13] on button at bounding box center [301, 18] width 25 height 25
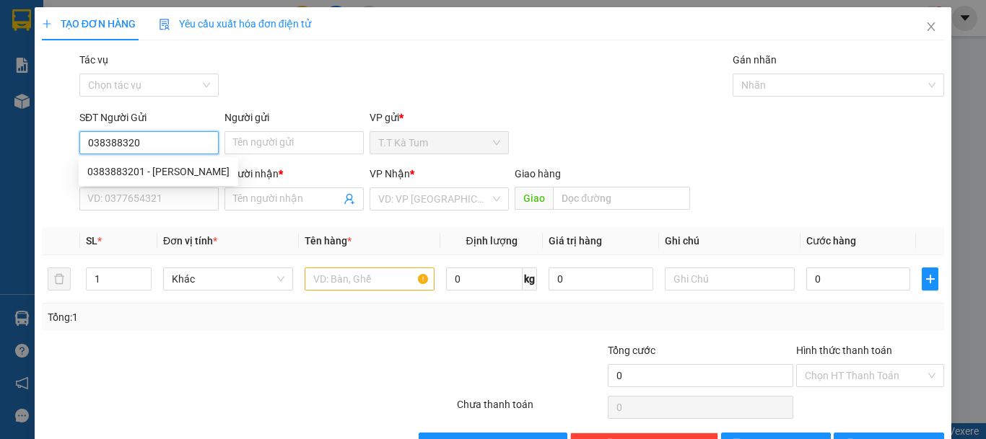
type input "0383883201"
click at [157, 175] on div "0383883201 - [PERSON_NAME]" at bounding box center [158, 172] width 142 height 16
type input "[PERSON_NAME]"
type input "0911739116"
type input "HẢI"
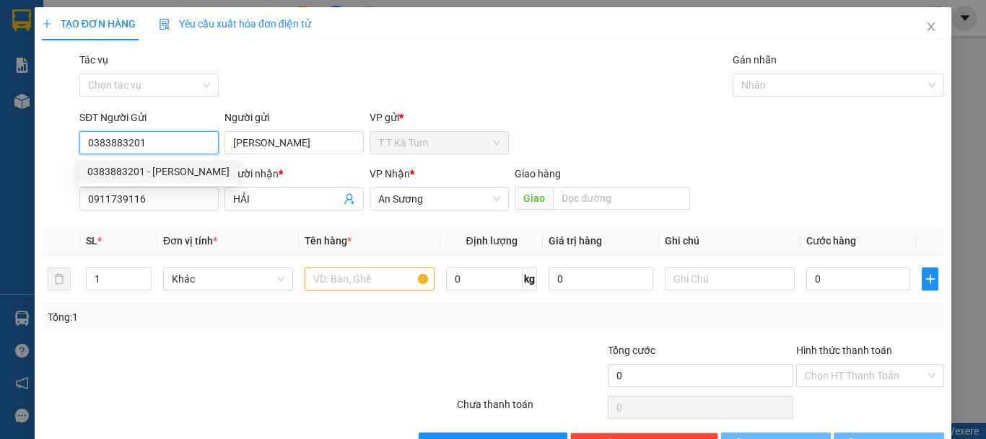
type input "40.000"
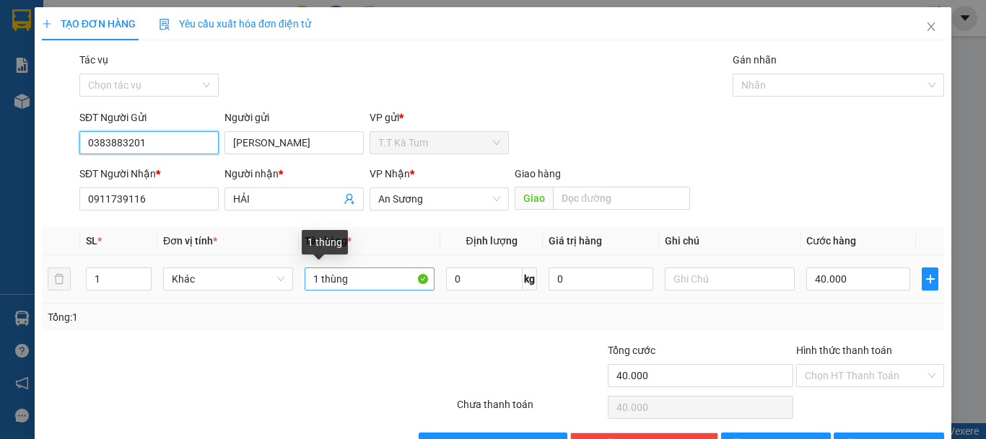
type input "0383883201"
click at [310, 281] on input "1 thùng" at bounding box center [369, 279] width 130 height 23
click at [316, 273] on input "1 thùng" at bounding box center [369, 279] width 130 height 23
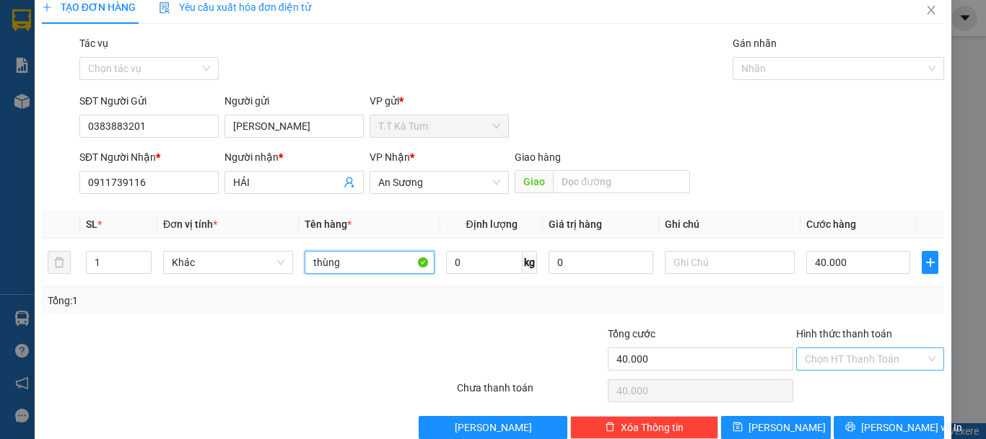
scroll to position [45, 0]
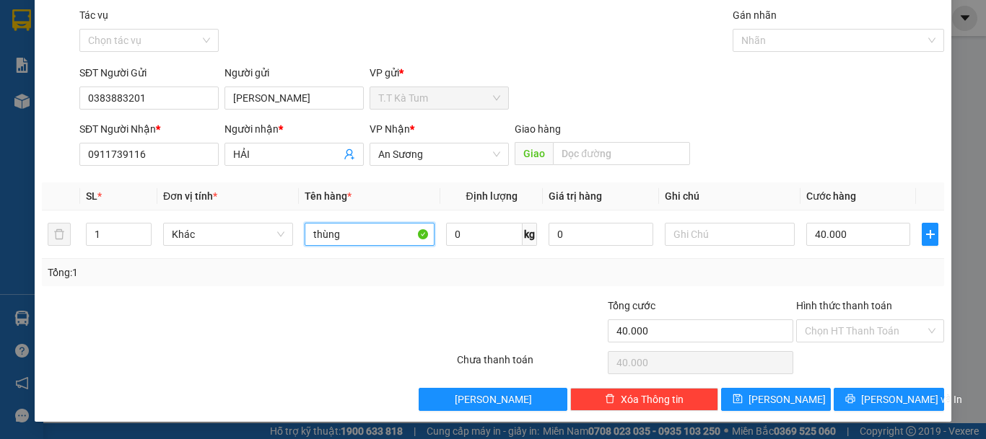
type input "thùng"
drag, startPoint x: 845, startPoint y: 318, endPoint x: 849, endPoint y: 311, distance: 8.1
click at [849, 311] on div "Hình thức thanh toán Chọn HT Thanh Toán" at bounding box center [870, 323] width 148 height 51
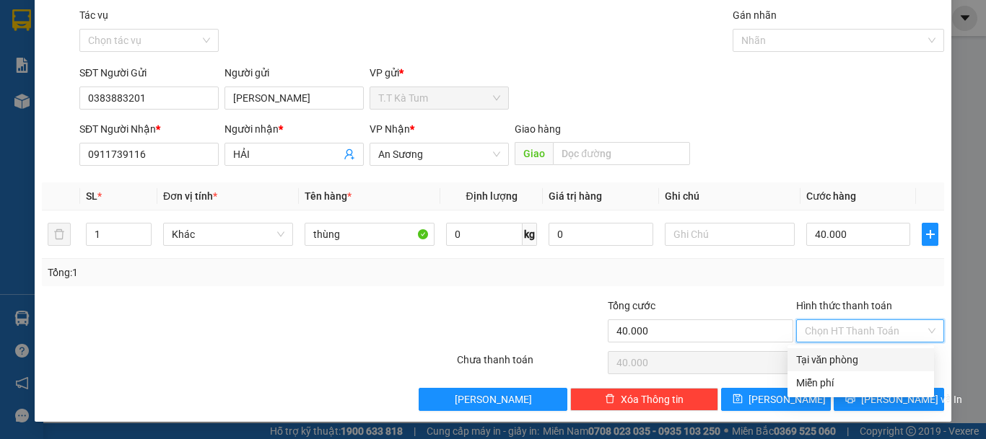
click at [846, 360] on div "Tại văn phòng" at bounding box center [860, 360] width 129 height 16
type input "0"
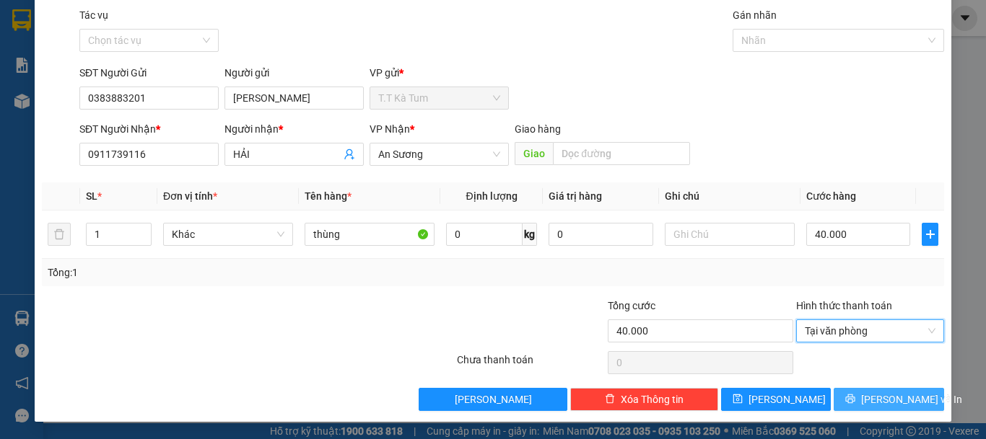
click at [862, 402] on button "[PERSON_NAME] và In" at bounding box center [888, 399] width 110 height 23
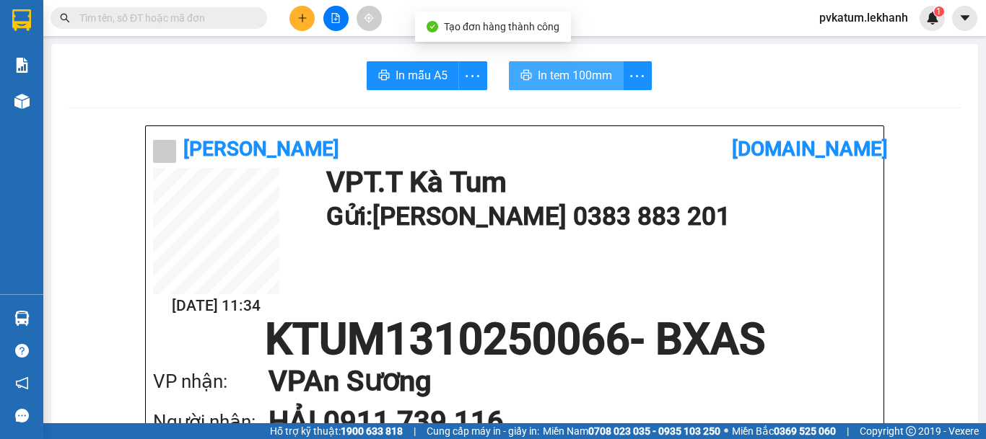
click at [542, 76] on span "In tem 100mm" at bounding box center [575, 75] width 74 height 18
